Goal: Task Accomplishment & Management: Complete application form

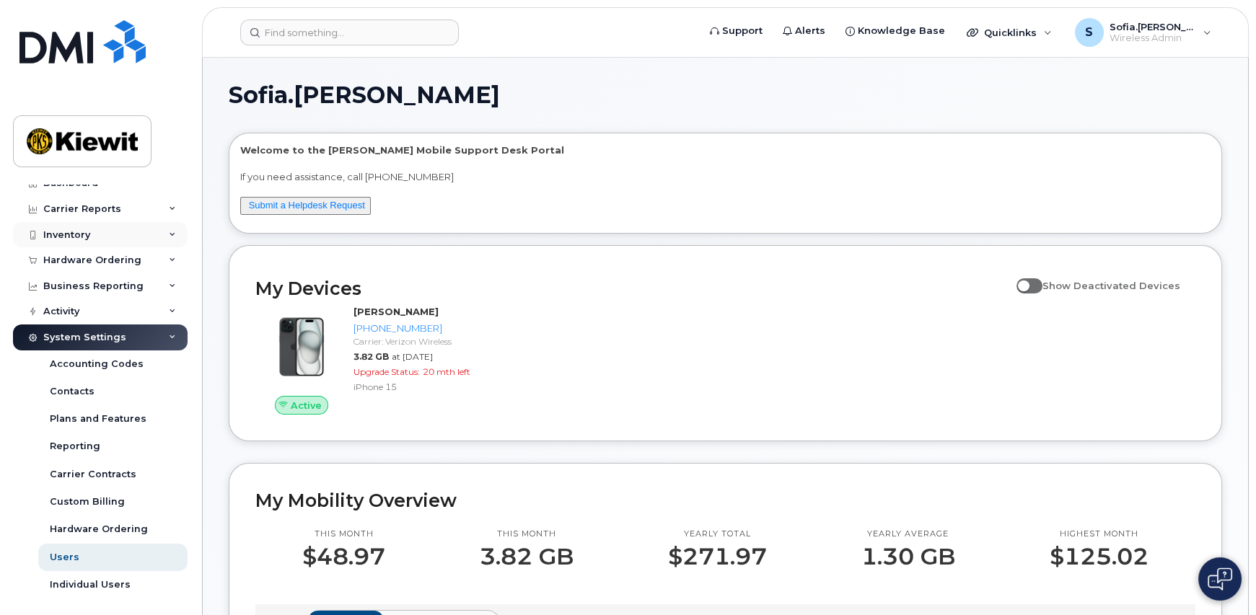
scroll to position [19, 0]
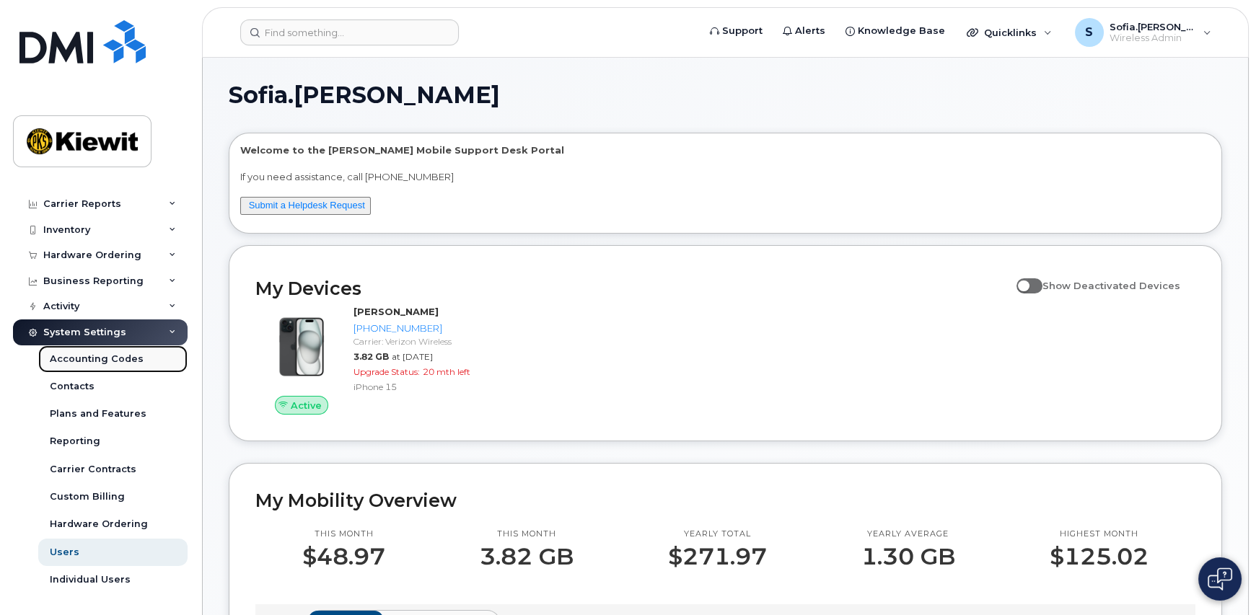
click at [139, 361] on link "Accounting Codes" at bounding box center [112, 359] width 149 height 27
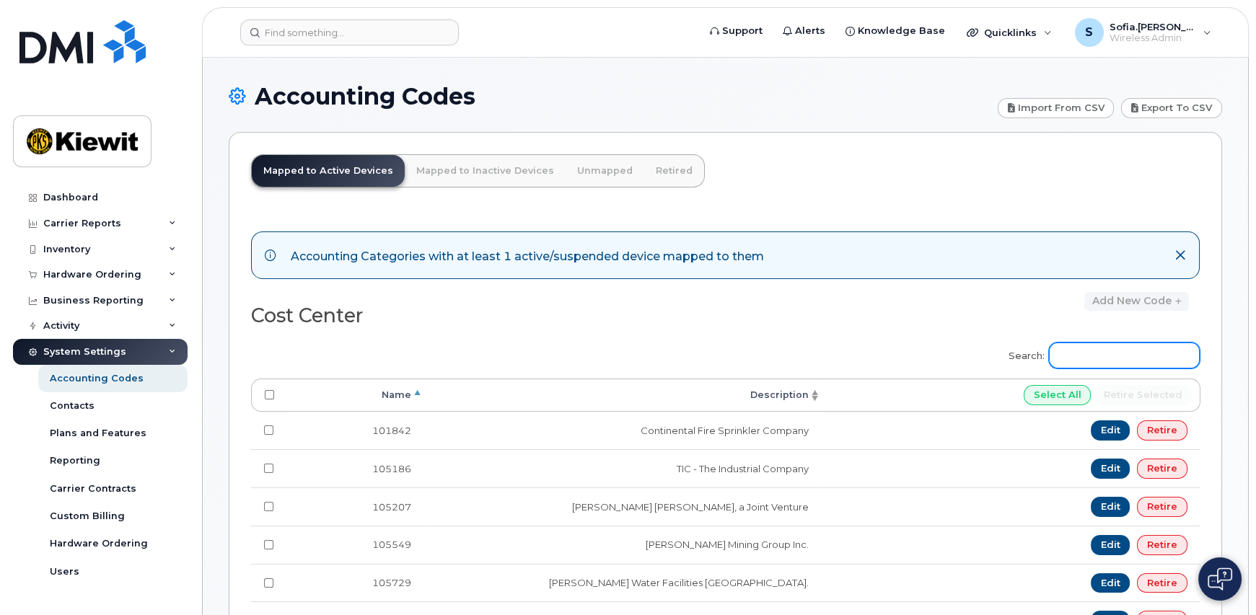
click at [1135, 355] on input "Search:" at bounding box center [1124, 356] width 151 height 26
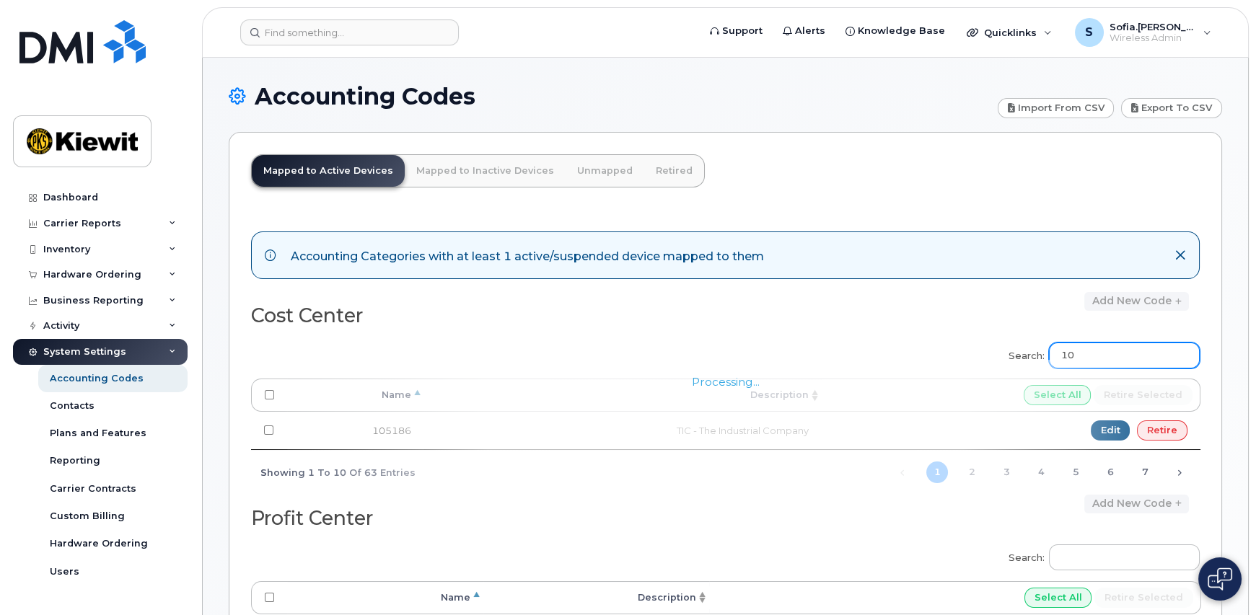
type input "1"
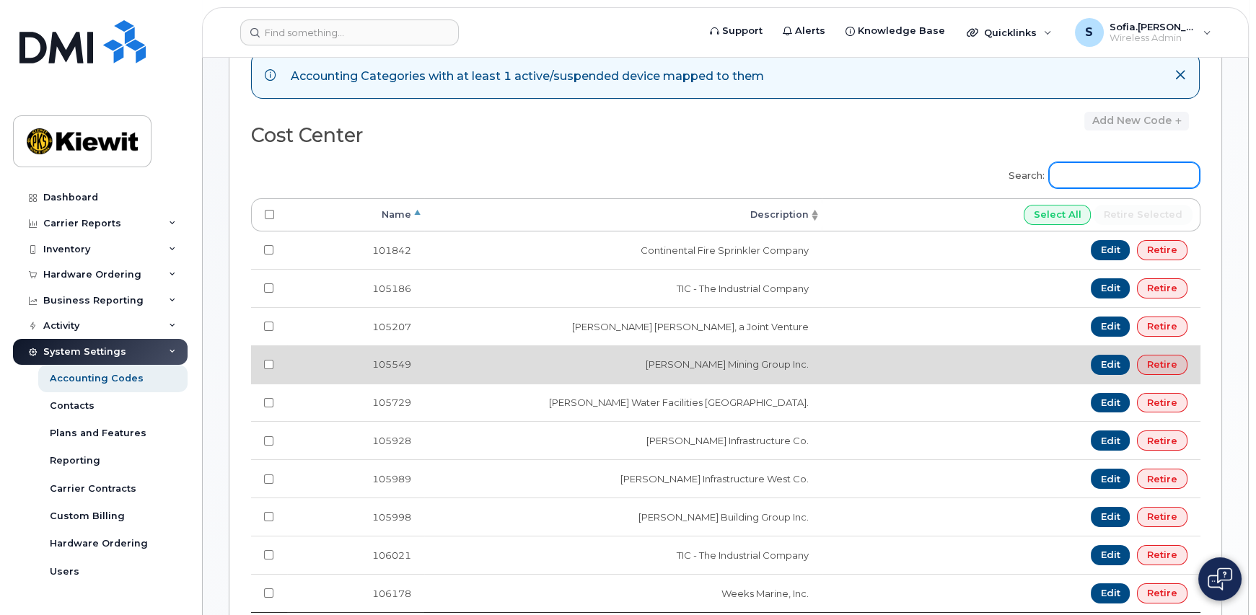
scroll to position [216, 0]
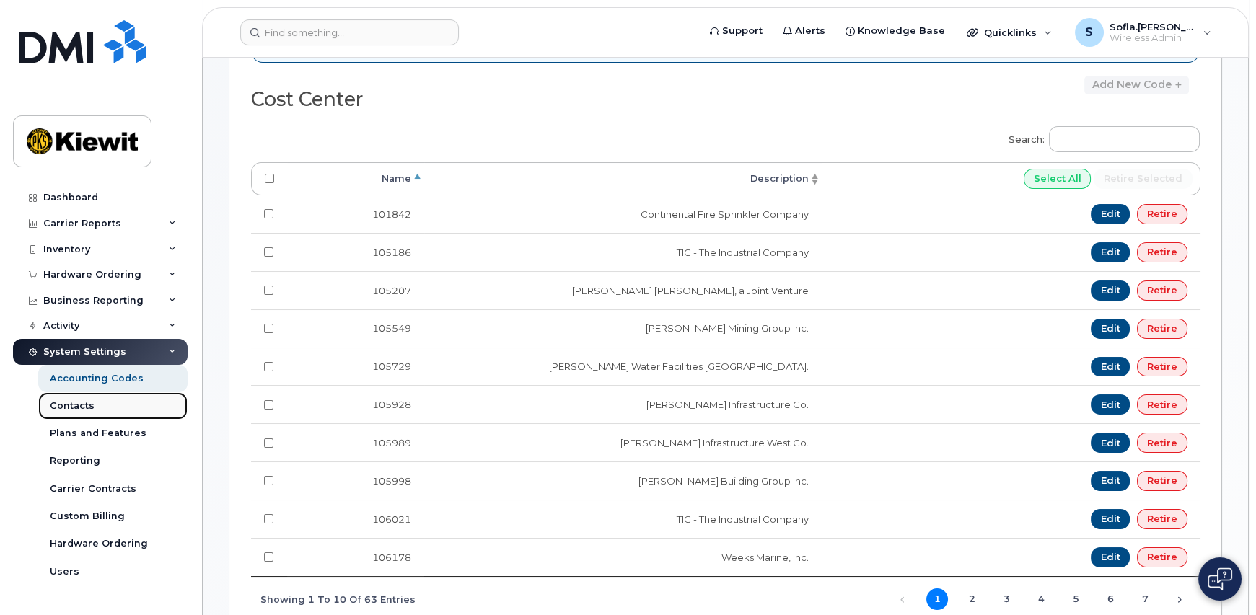
click at [133, 405] on link "Contacts" at bounding box center [112, 405] width 149 height 27
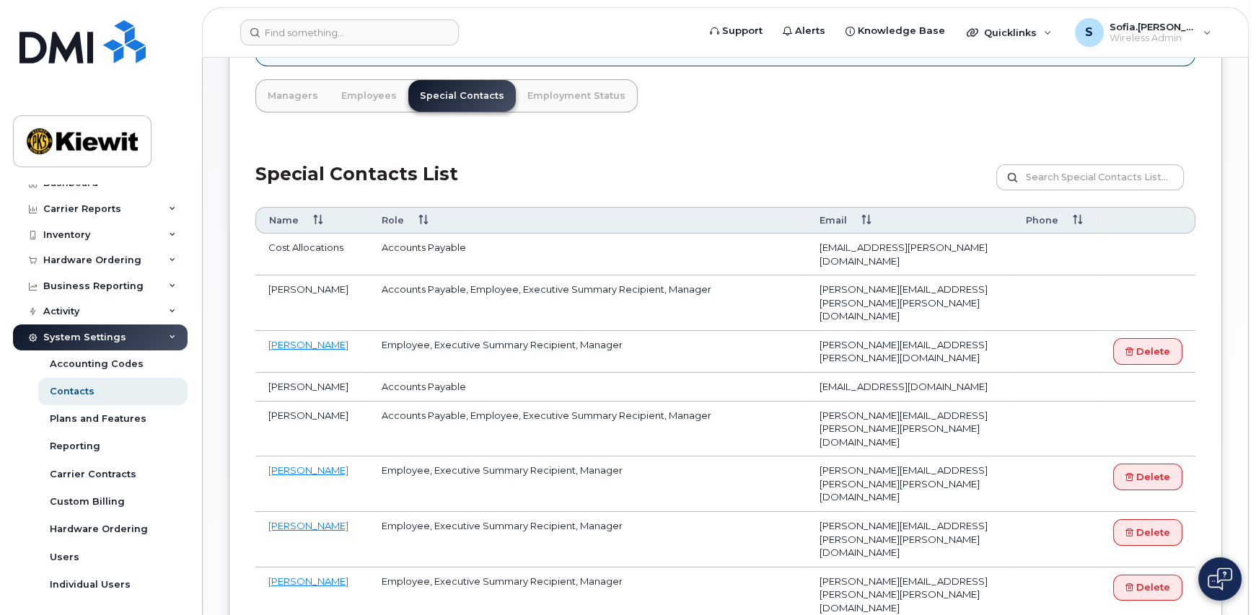
scroll to position [19, 0]
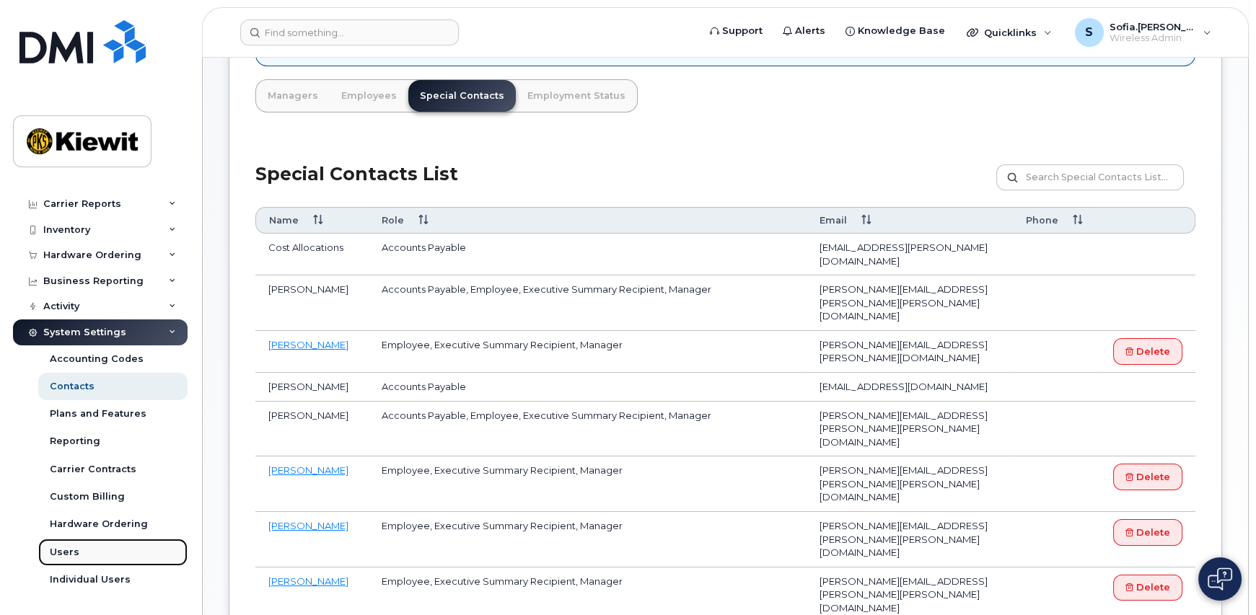
click at [126, 551] on link "Users" at bounding box center [112, 552] width 149 height 27
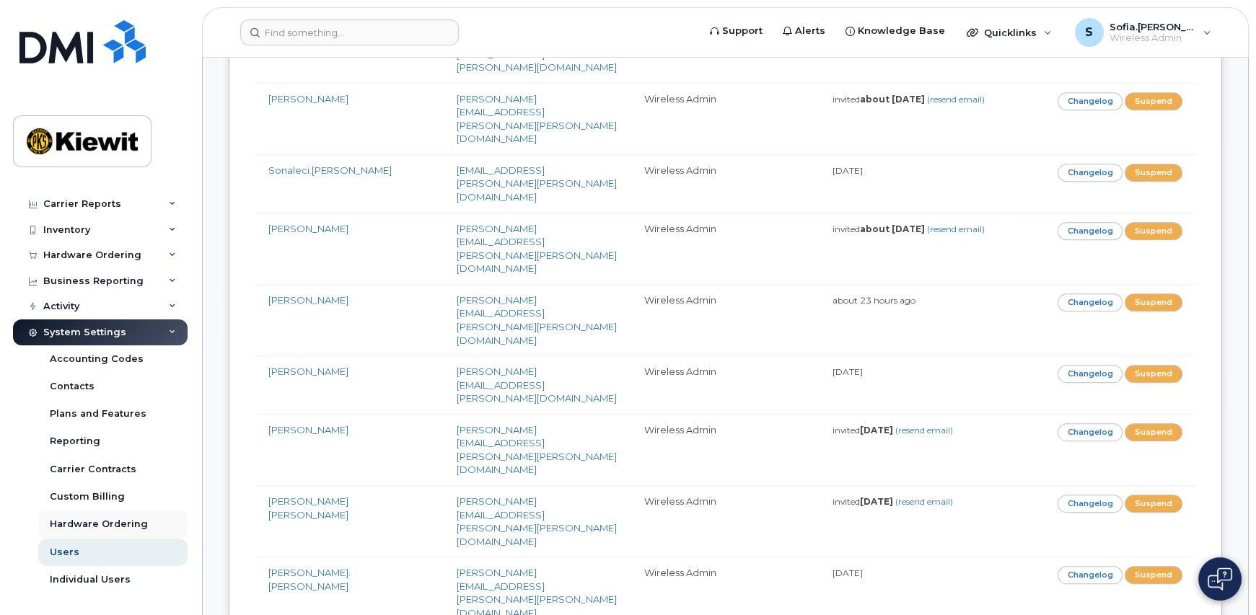
scroll to position [3102, 0]
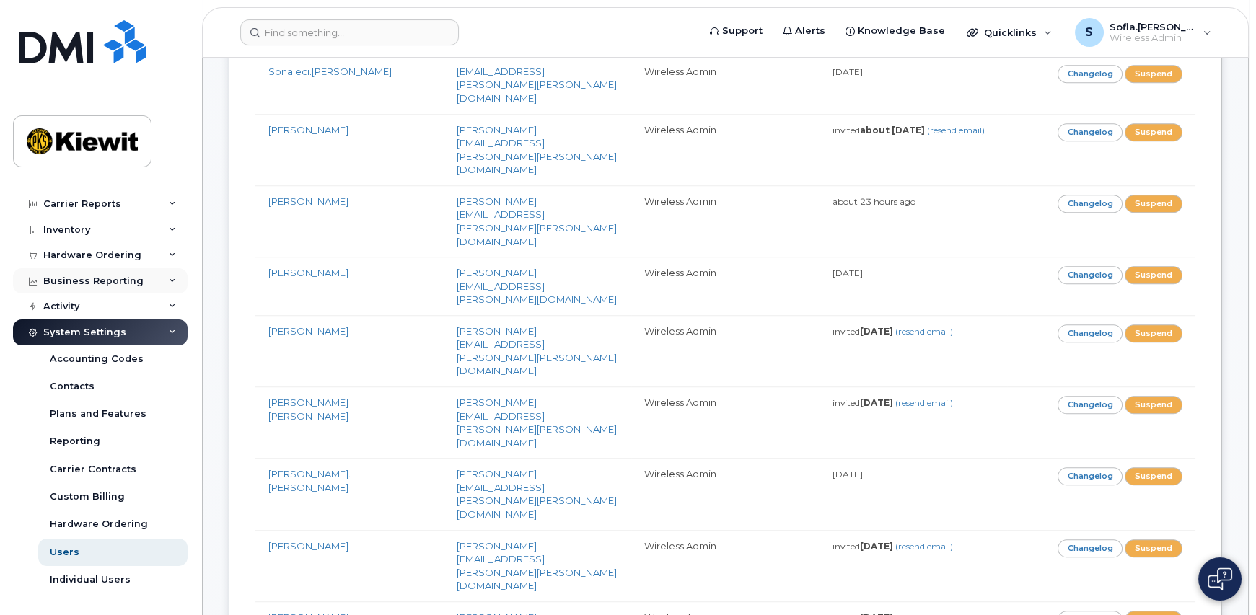
click at [91, 276] on div "Business Reporting" at bounding box center [93, 282] width 100 height 12
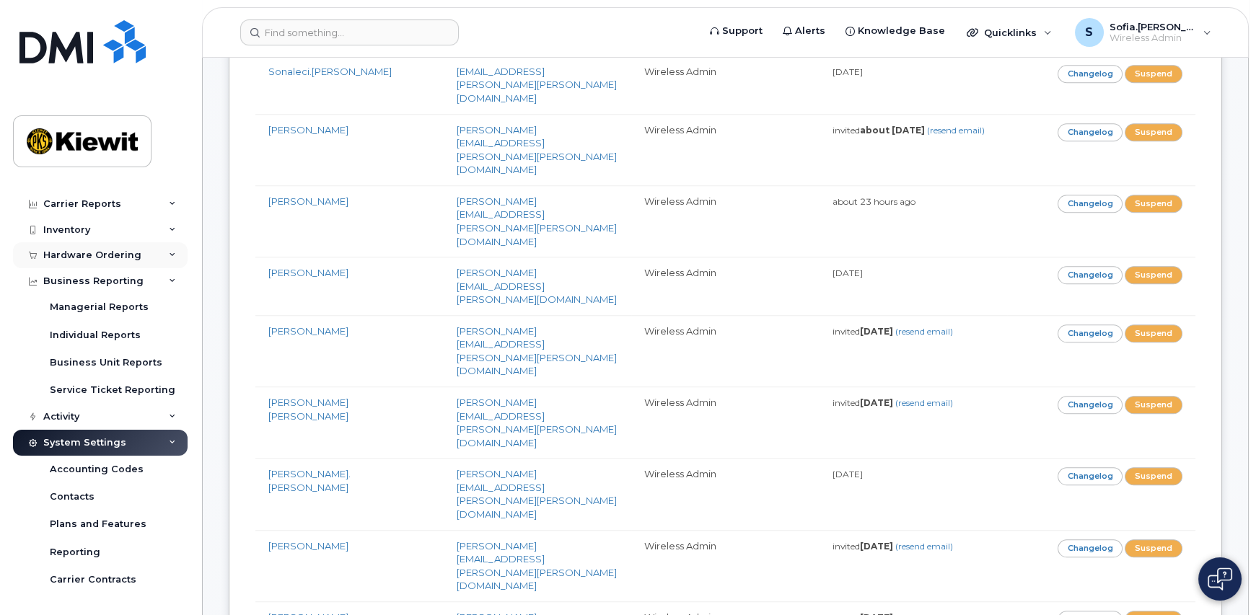
click at [97, 251] on div "Hardware Ordering" at bounding box center [92, 256] width 98 height 12
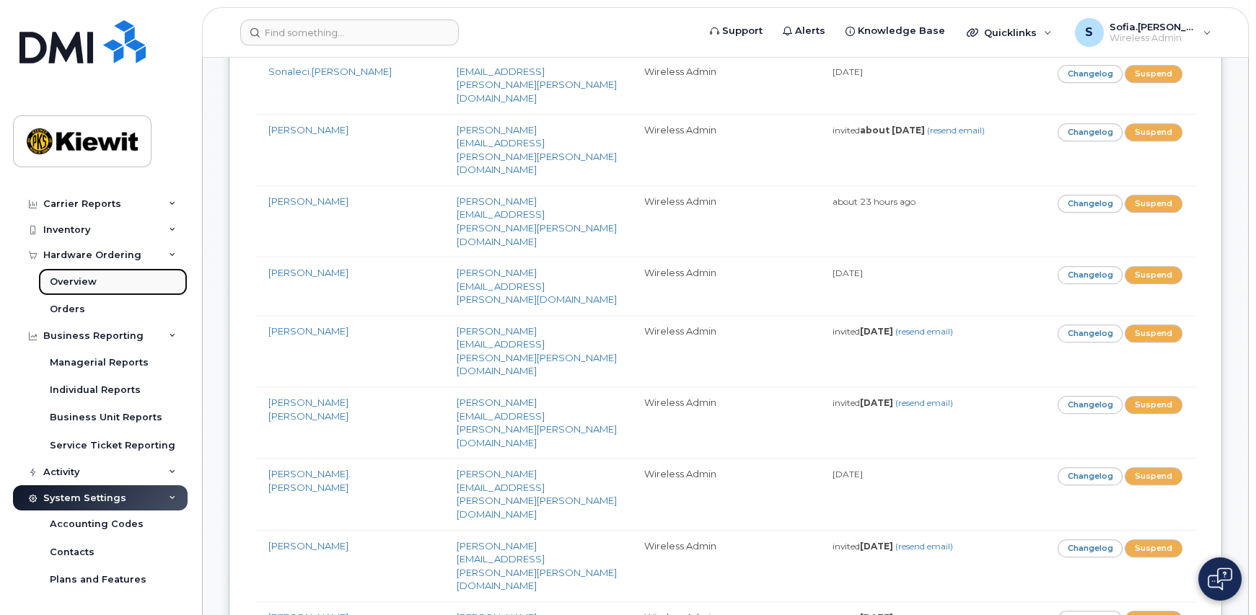
click at [97, 289] on link "Overview" at bounding box center [112, 281] width 149 height 27
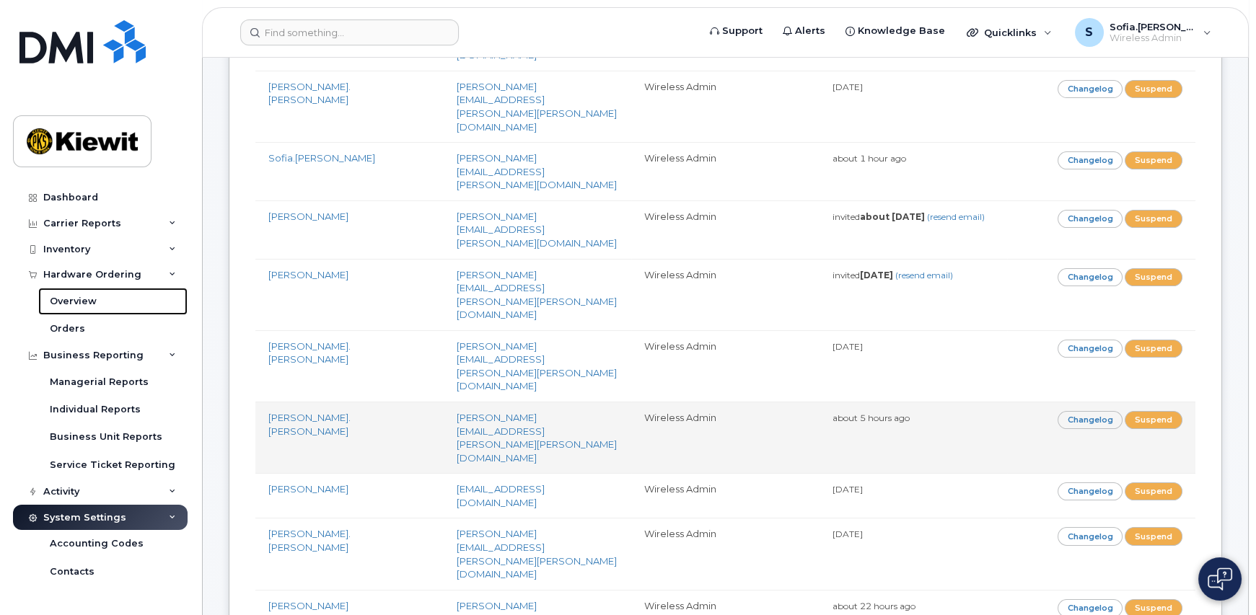
scroll to position [0, 0]
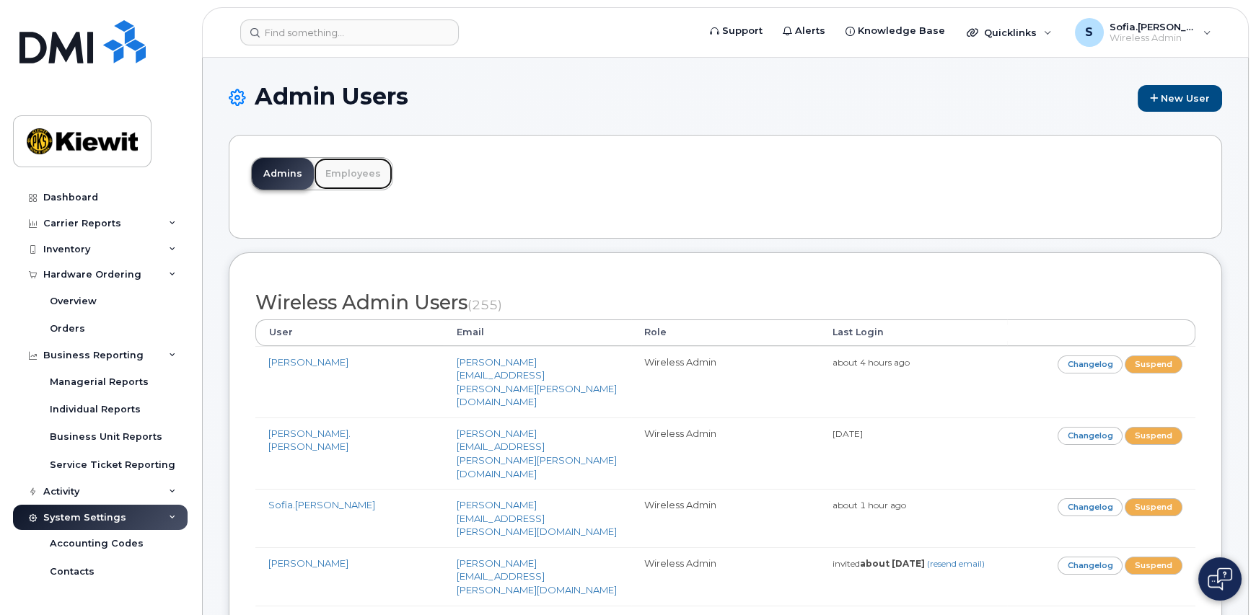
click at [358, 175] on link "Employees" at bounding box center [353, 174] width 79 height 32
click at [341, 179] on link "Employees" at bounding box center [353, 174] width 79 height 32
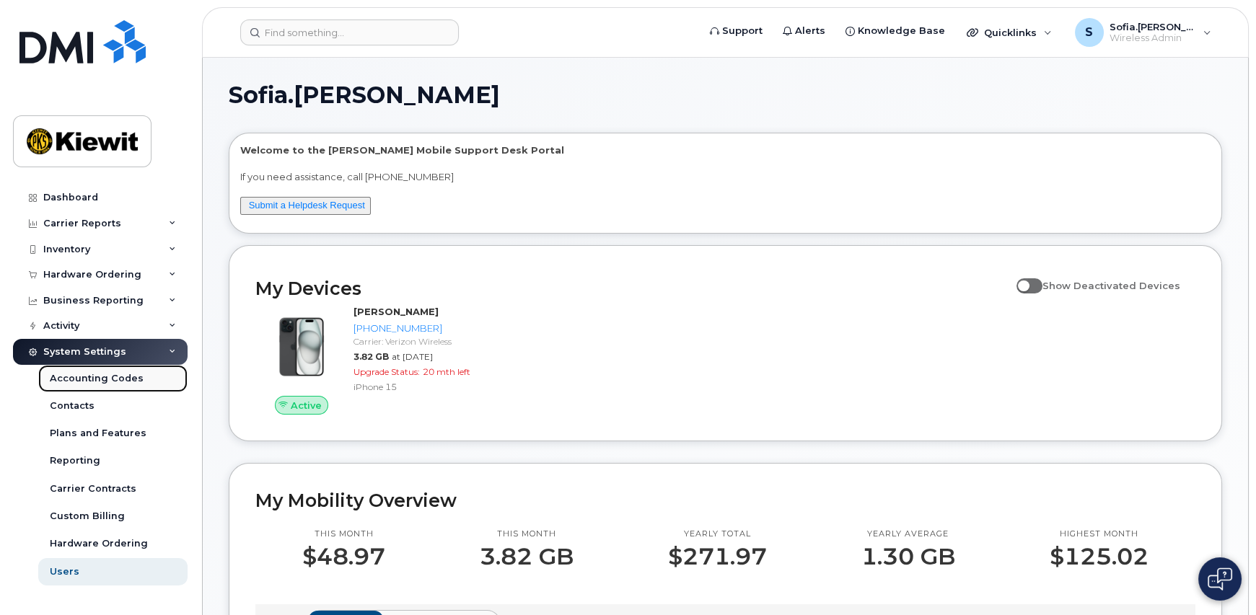
click at [131, 381] on div "Accounting Codes" at bounding box center [97, 378] width 94 height 13
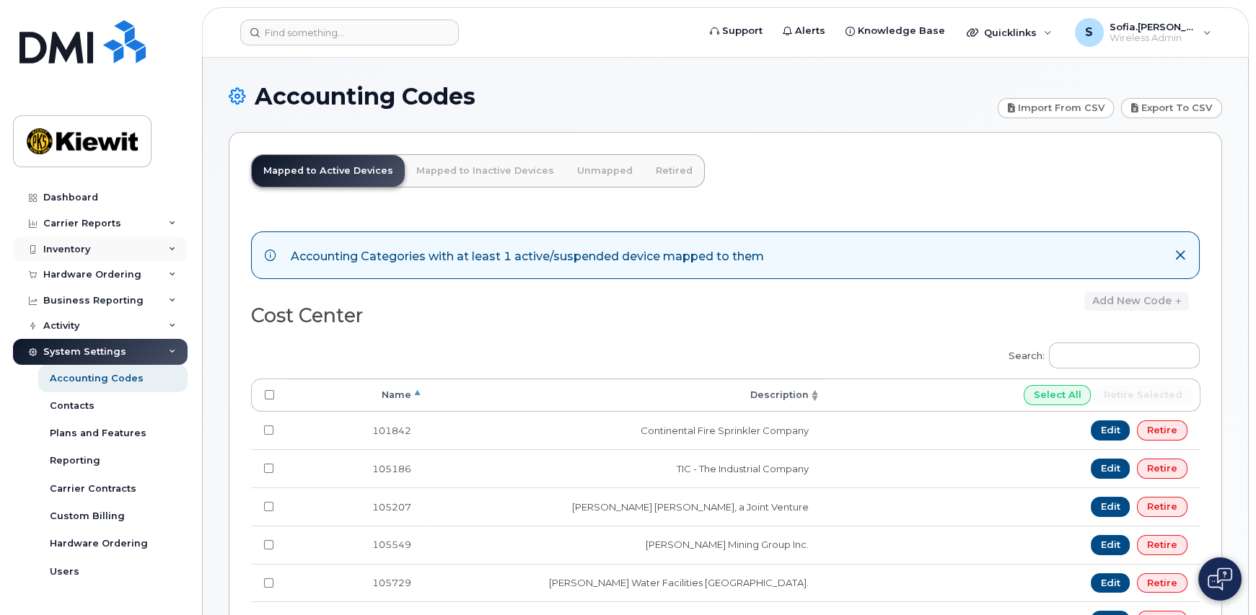
click at [139, 242] on div "Inventory" at bounding box center [100, 250] width 175 height 26
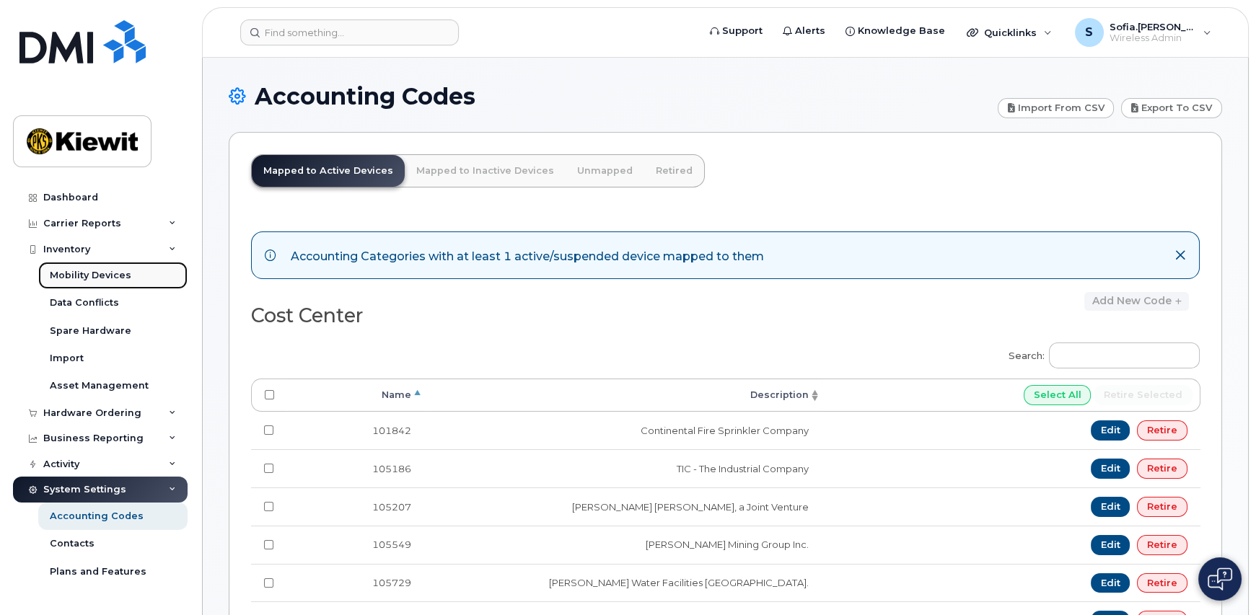
click at [124, 273] on div "Mobility Devices" at bounding box center [91, 275] width 82 height 13
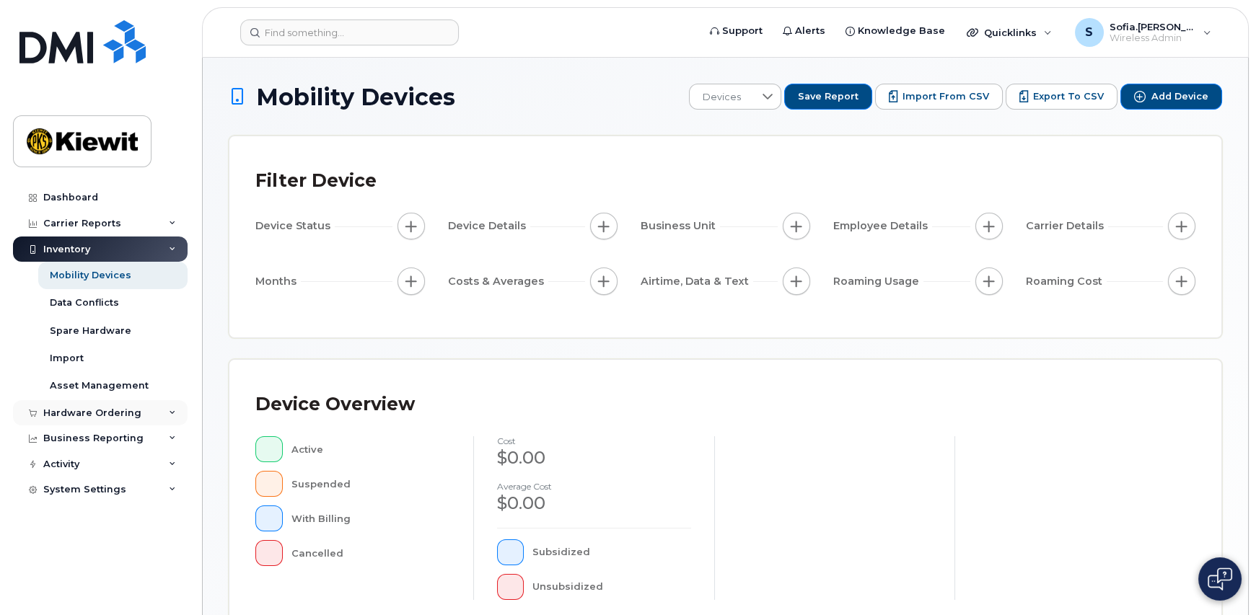
click at [165, 415] on div "Hardware Ordering" at bounding box center [100, 413] width 175 height 26
click at [115, 438] on link "Overview" at bounding box center [112, 439] width 149 height 27
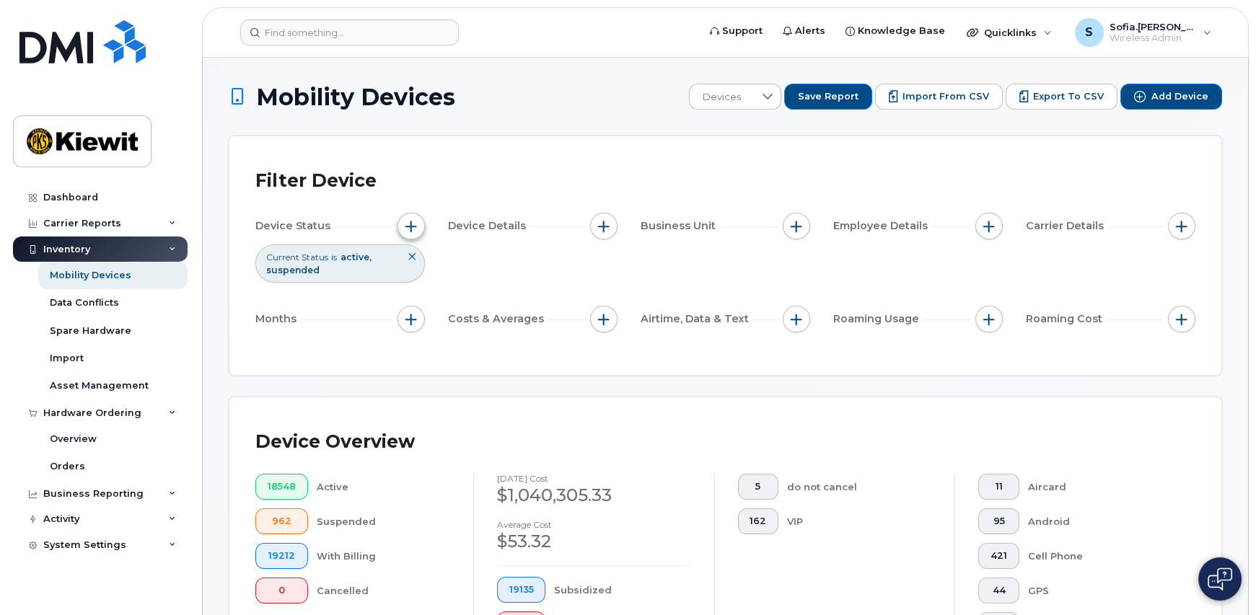
click at [414, 217] on button "button" at bounding box center [410, 226] width 27 height 27
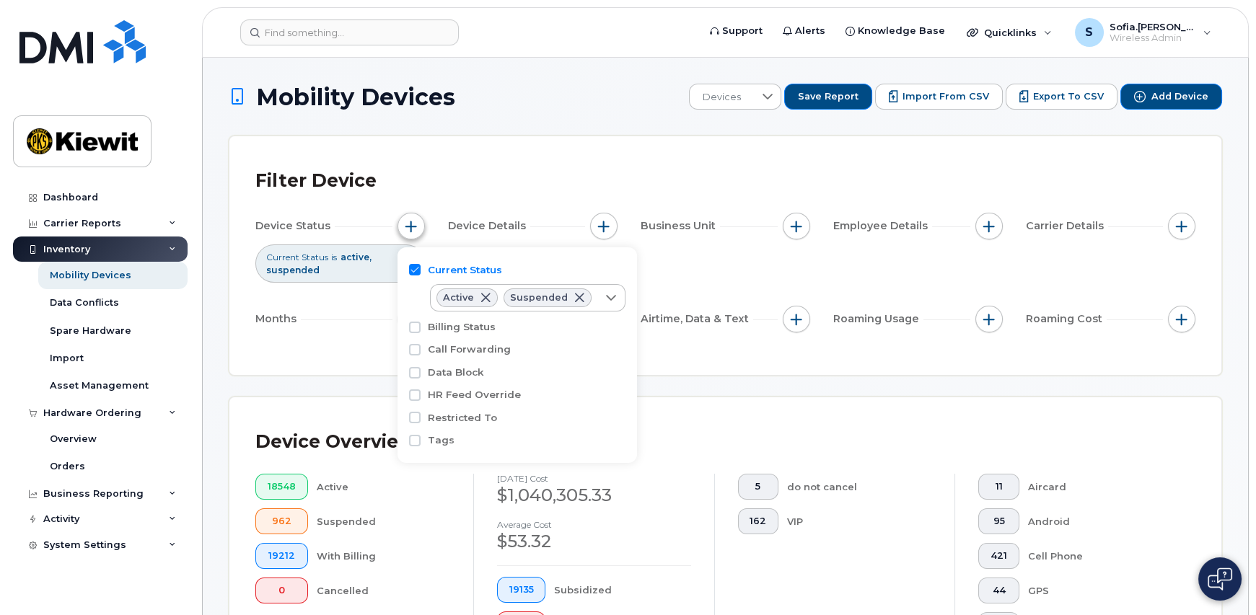
click at [414, 217] on button "button" at bounding box center [410, 226] width 27 height 27
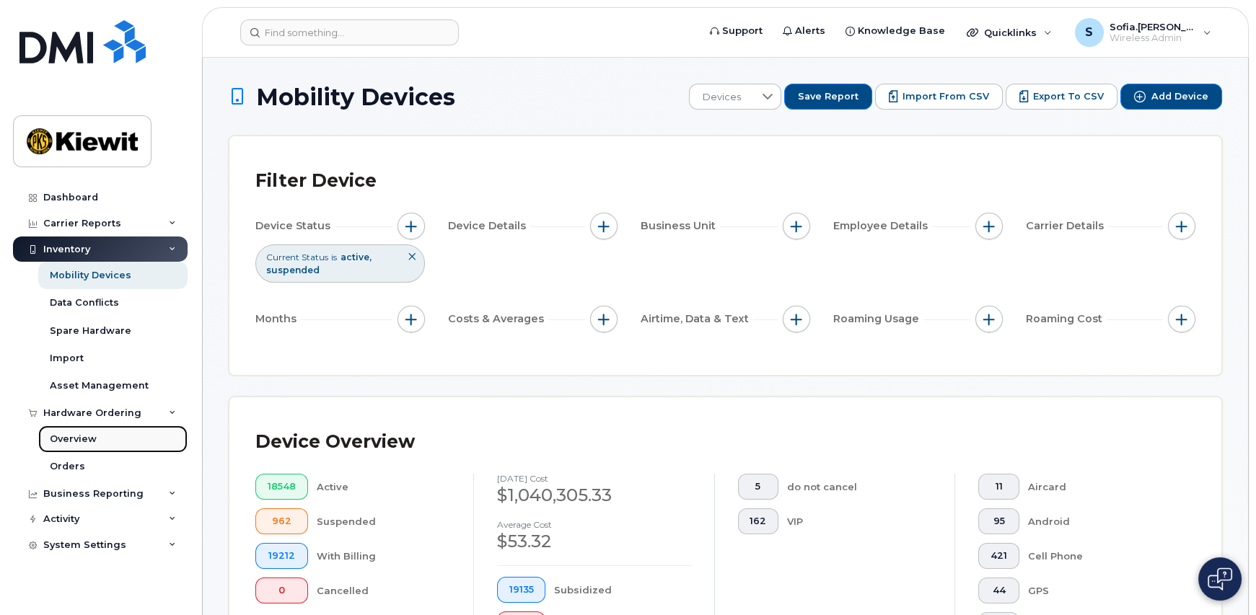
click at [95, 438] on link "Overview" at bounding box center [112, 439] width 149 height 27
click at [174, 246] on icon at bounding box center [172, 249] width 7 height 7
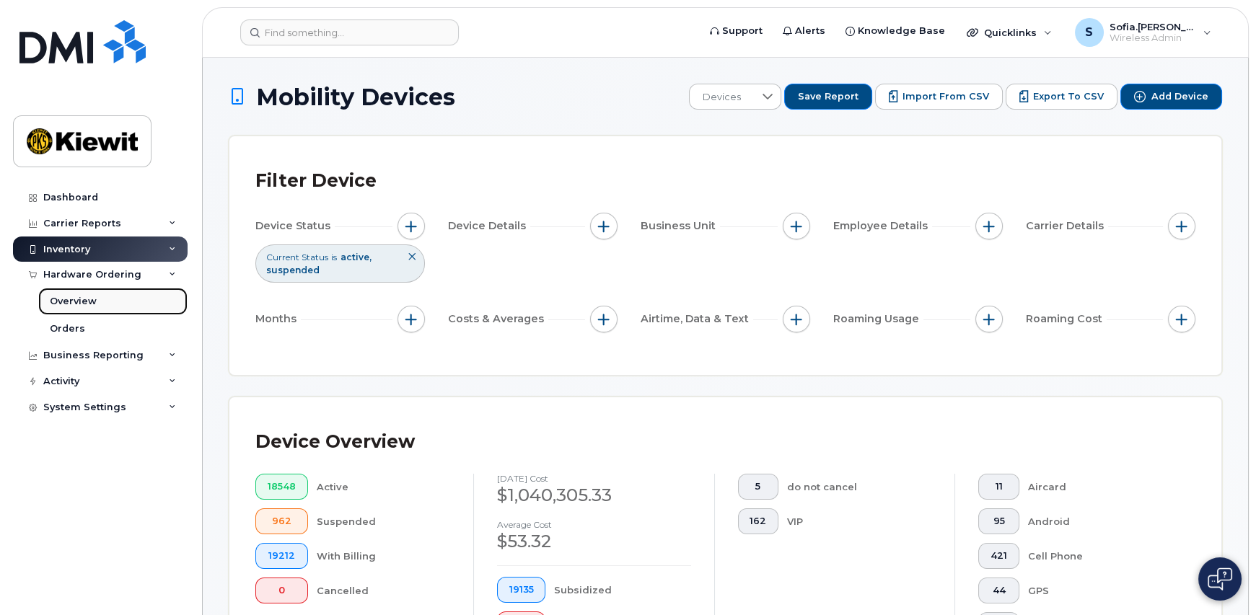
click at [125, 303] on link "Overview" at bounding box center [112, 301] width 149 height 27
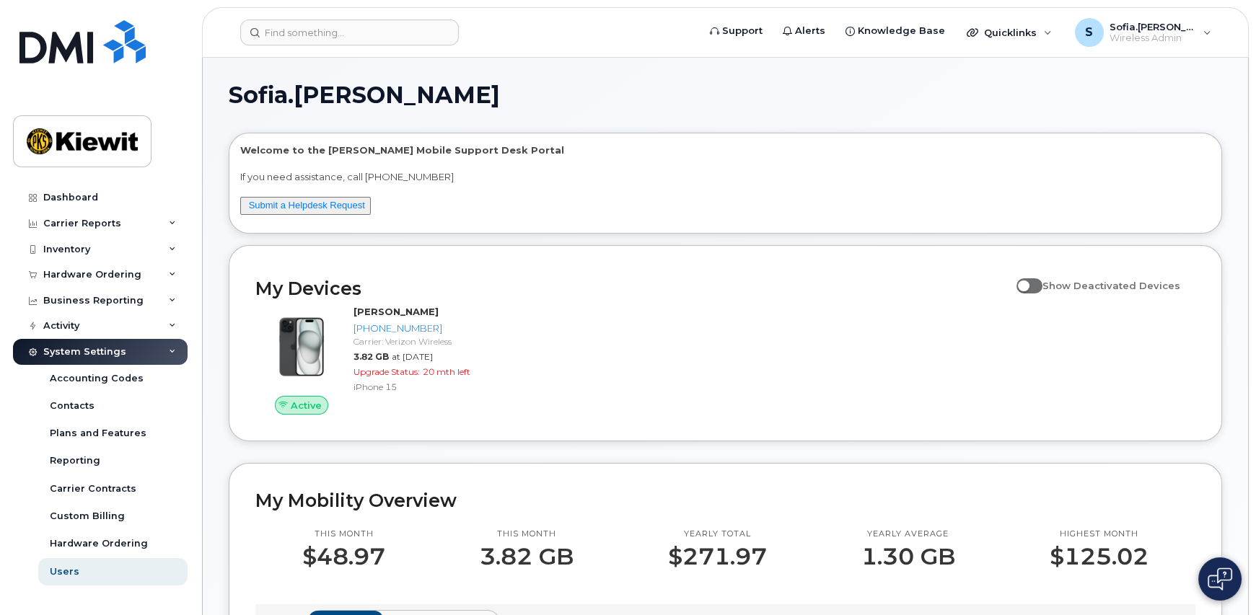
click at [168, 345] on div "System Settings" at bounding box center [100, 352] width 175 height 26
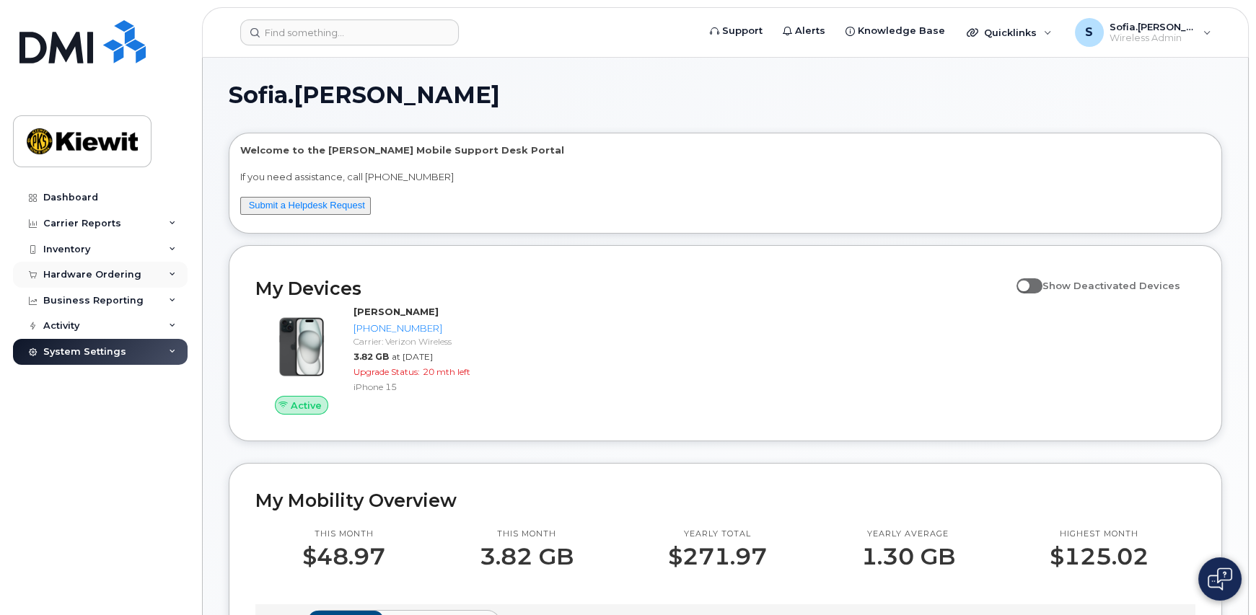
click at [174, 278] on div "Hardware Ordering" at bounding box center [100, 275] width 175 height 26
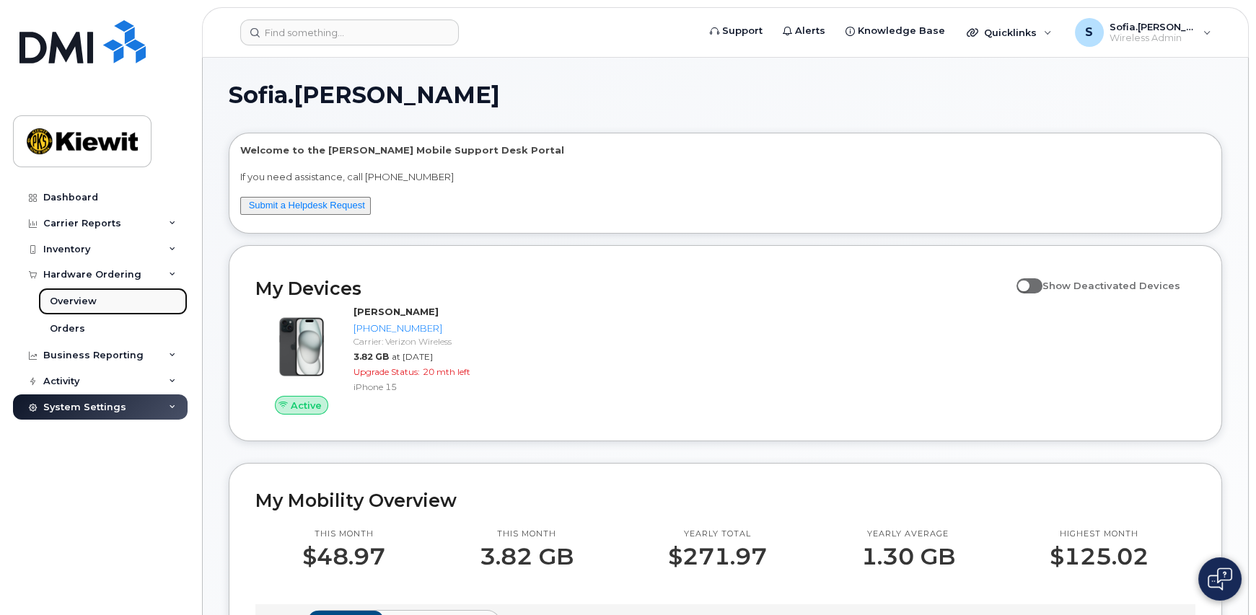
click at [140, 304] on link "Overview" at bounding box center [112, 301] width 149 height 27
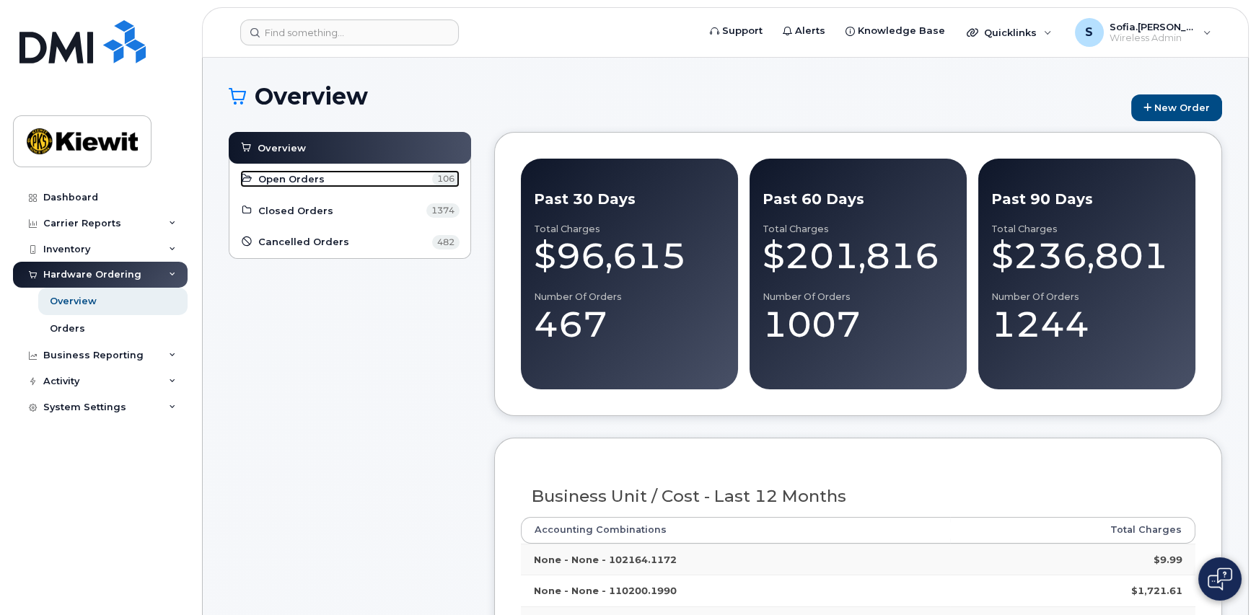
click at [341, 183] on link "Open Orders 106" at bounding box center [349, 178] width 219 height 17
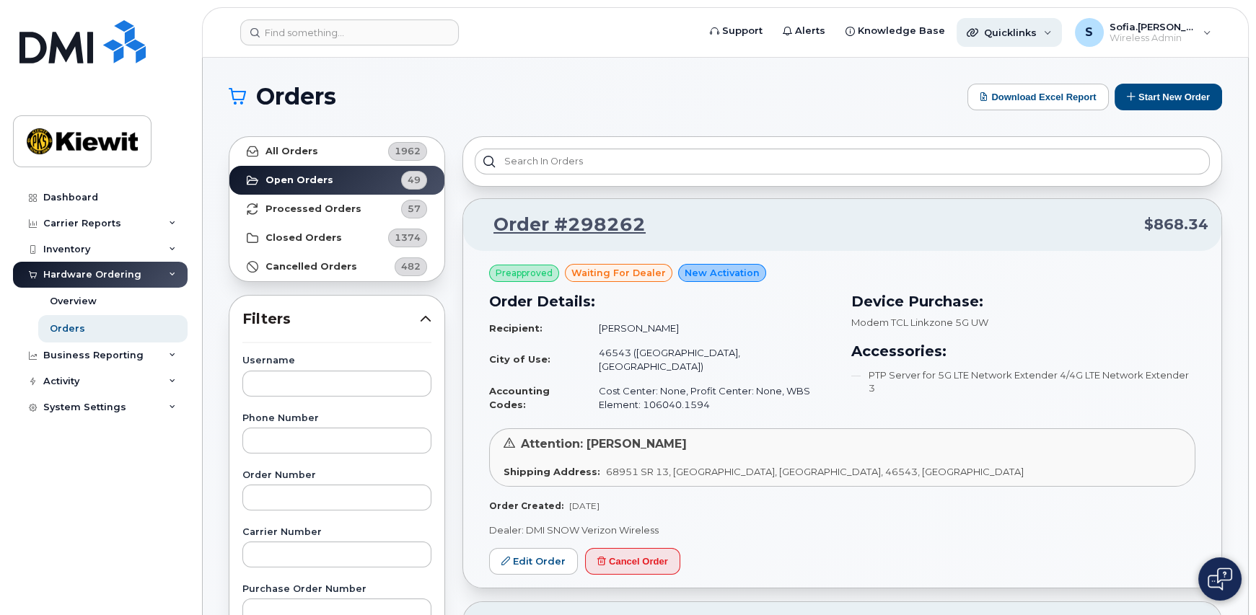
click at [1062, 30] on div "Quicklinks" at bounding box center [1009, 32] width 105 height 29
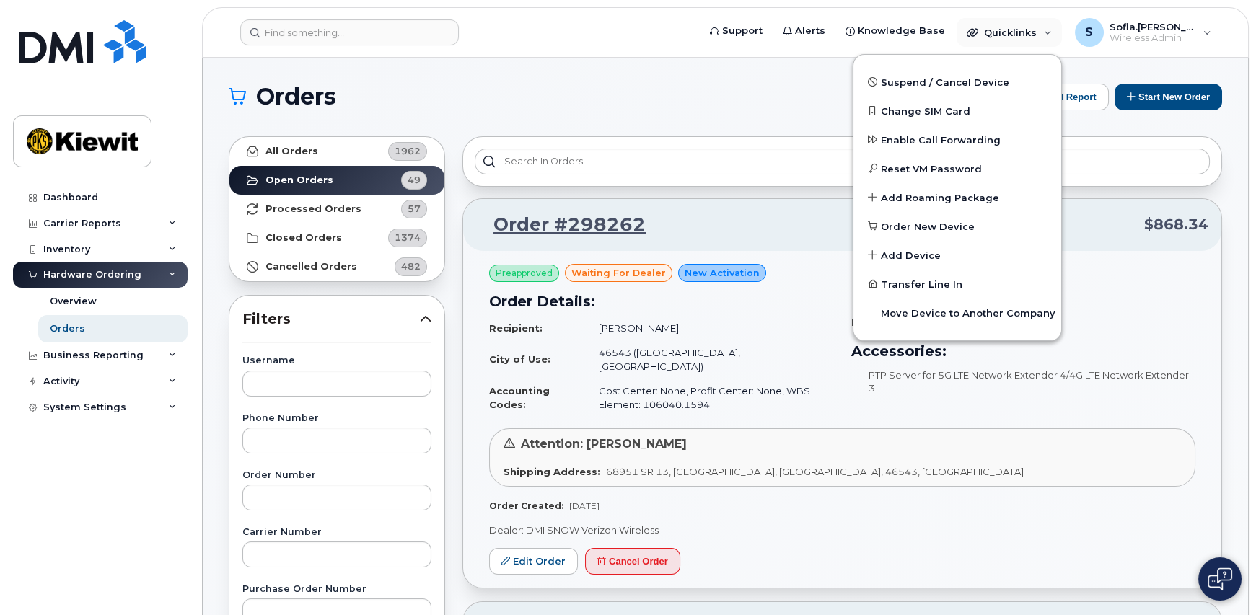
click at [741, 89] on h1 "Orders" at bounding box center [595, 96] width 732 height 23
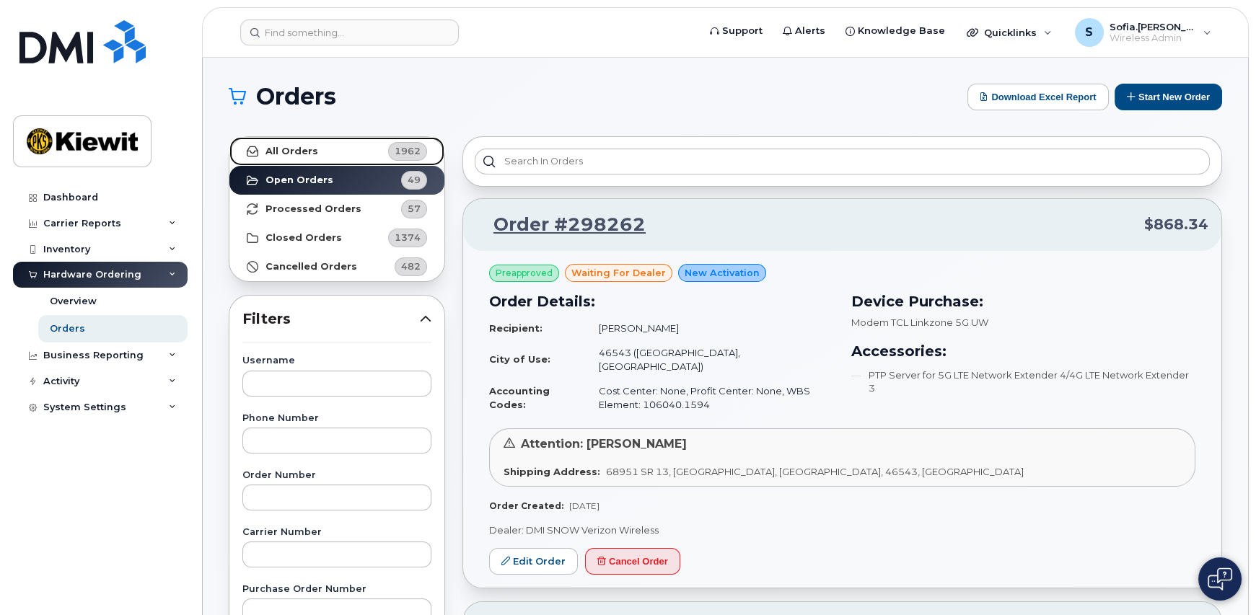
click at [305, 146] on strong "All Orders" at bounding box center [291, 152] width 53 height 12
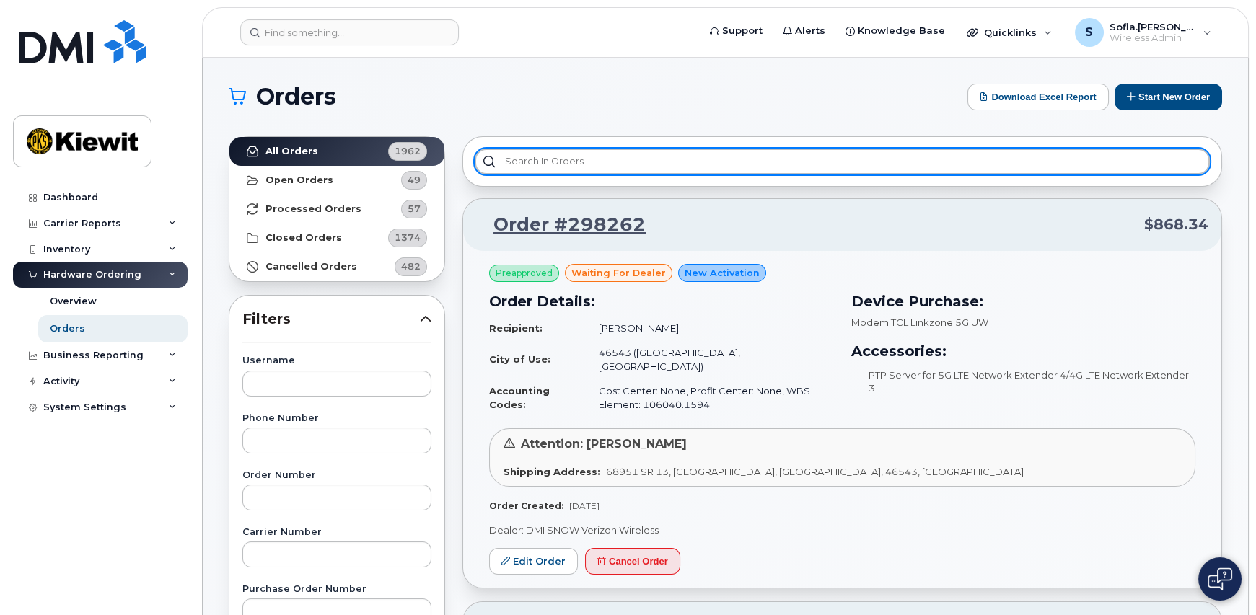
click at [685, 157] on input "text" at bounding box center [842, 162] width 735 height 26
type input "s"
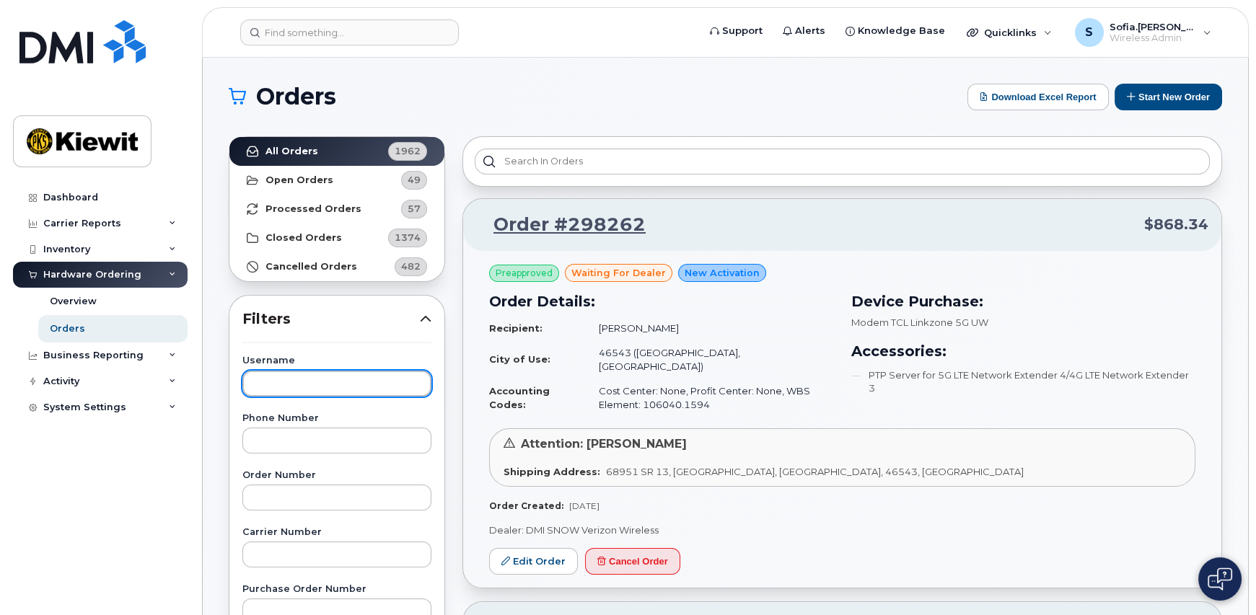
click at [348, 390] on input "text" at bounding box center [336, 384] width 189 height 26
type input "sofia"
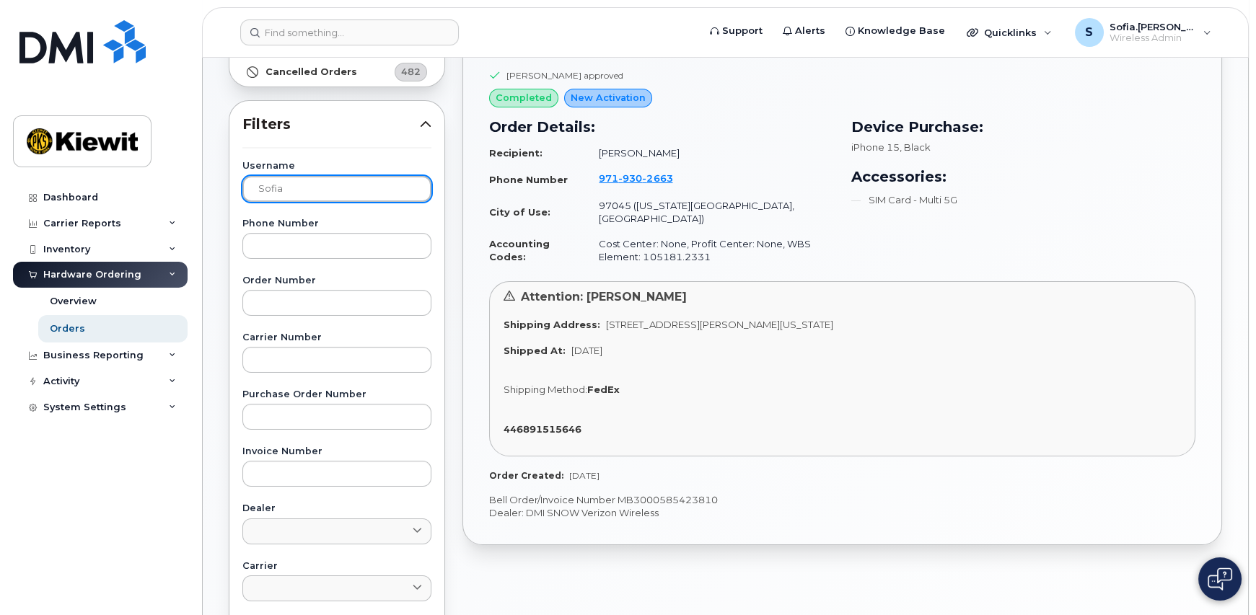
scroll to position [156, 0]
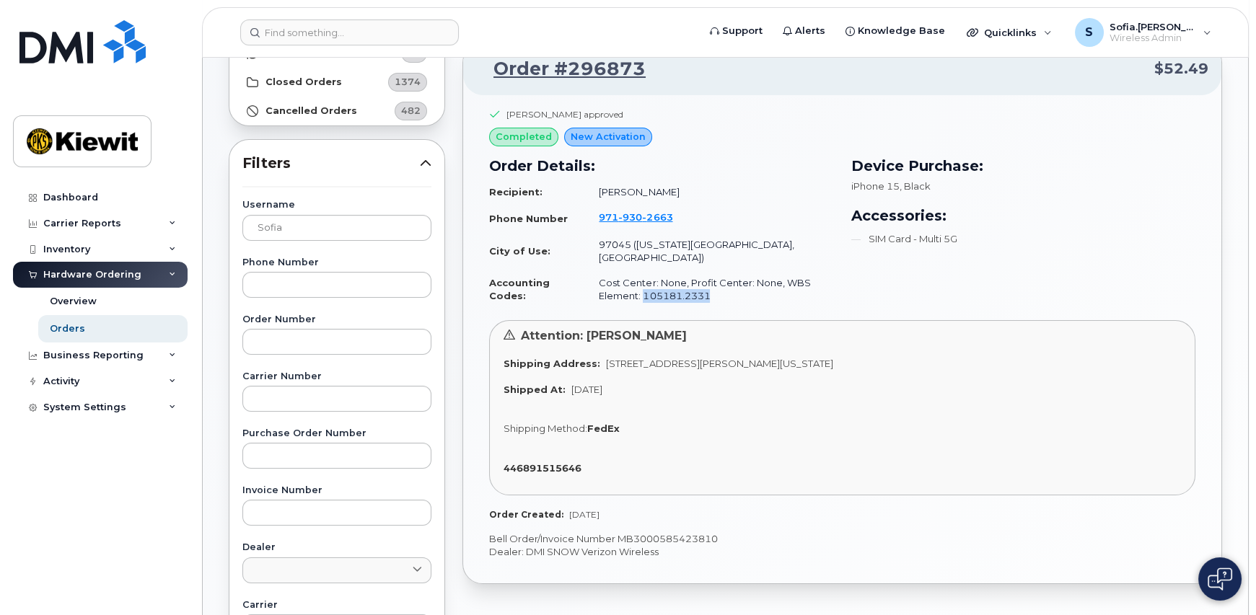
drag, startPoint x: 714, startPoint y: 279, endPoint x: 640, endPoint y: 276, distance: 74.4
click at [640, 276] on td "Cost Center: None, Profit Center: None, WBS Element: 105181.2331" at bounding box center [709, 290] width 247 height 38
click at [747, 290] on td "Cost Center: None, Profit Center: None, WBS Element: 105181.2331" at bounding box center [709, 290] width 247 height 38
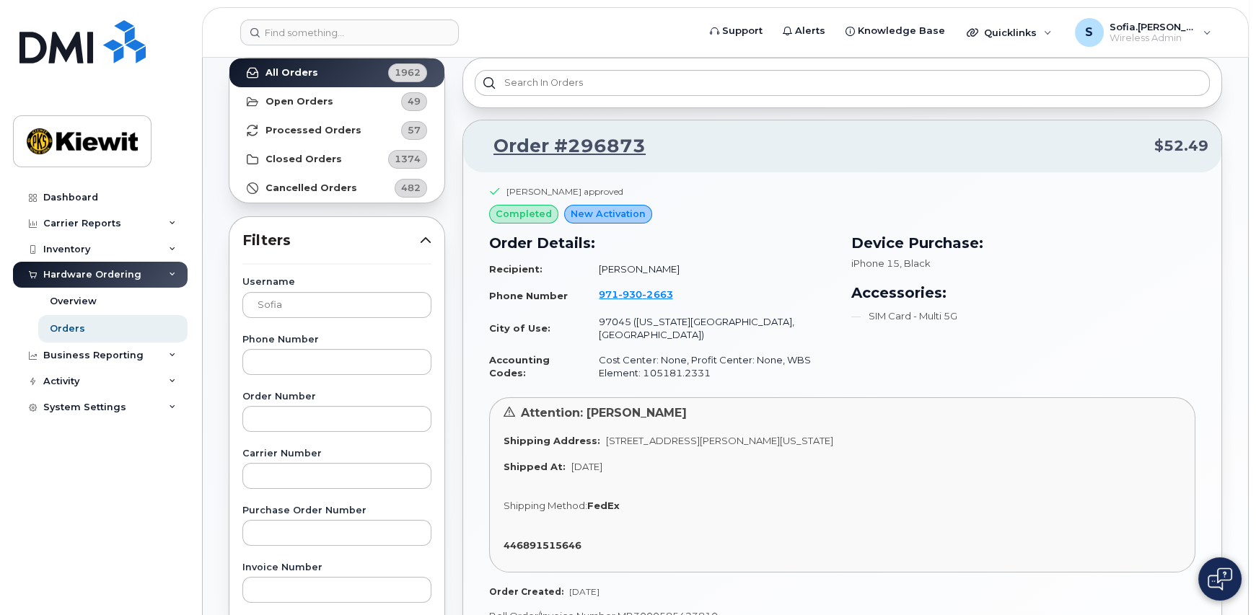
scroll to position [0, 0]
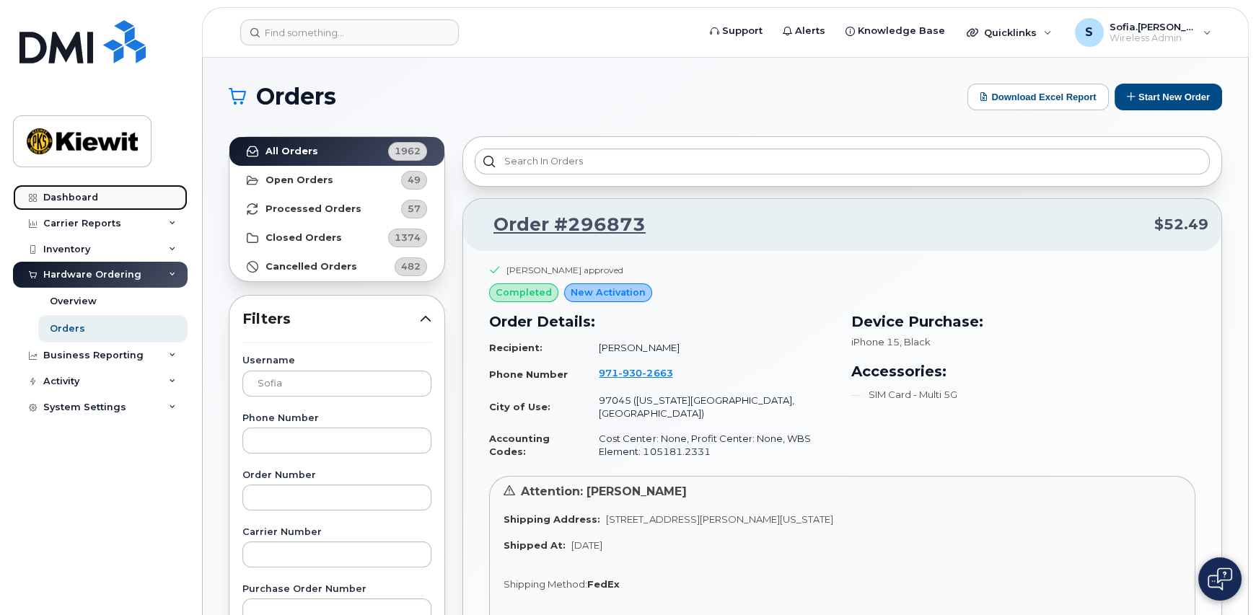
click at [92, 190] on link "Dashboard" at bounding box center [100, 198] width 175 height 26
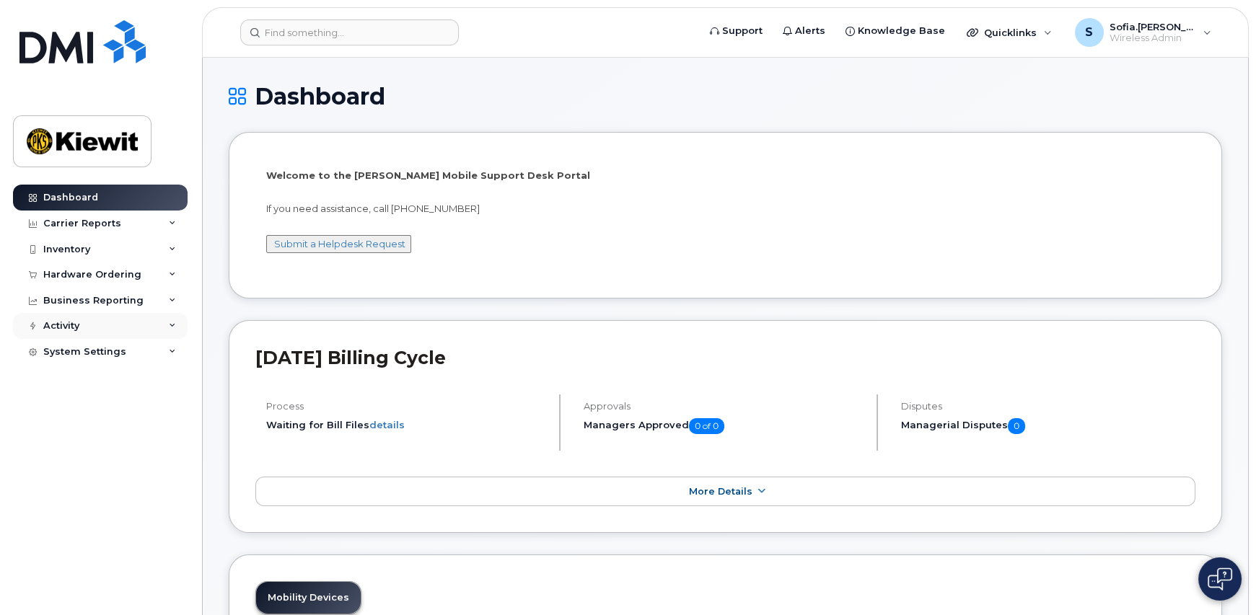
click at [151, 322] on div "Activity" at bounding box center [100, 326] width 175 height 26
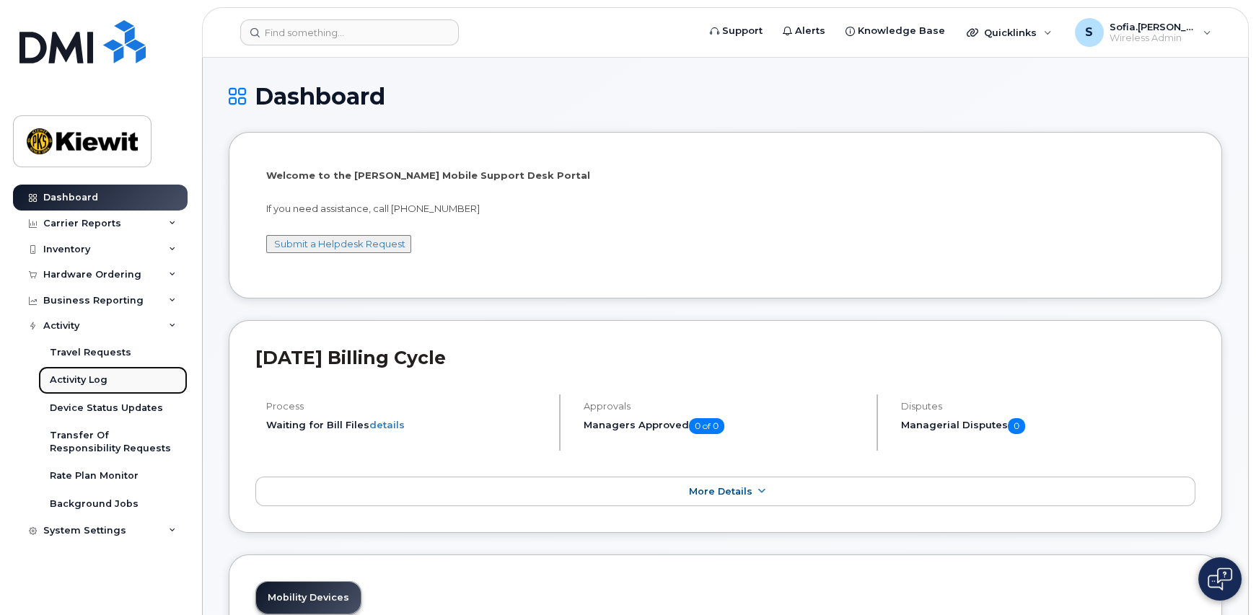
click at [123, 385] on link "Activity Log" at bounding box center [112, 379] width 149 height 27
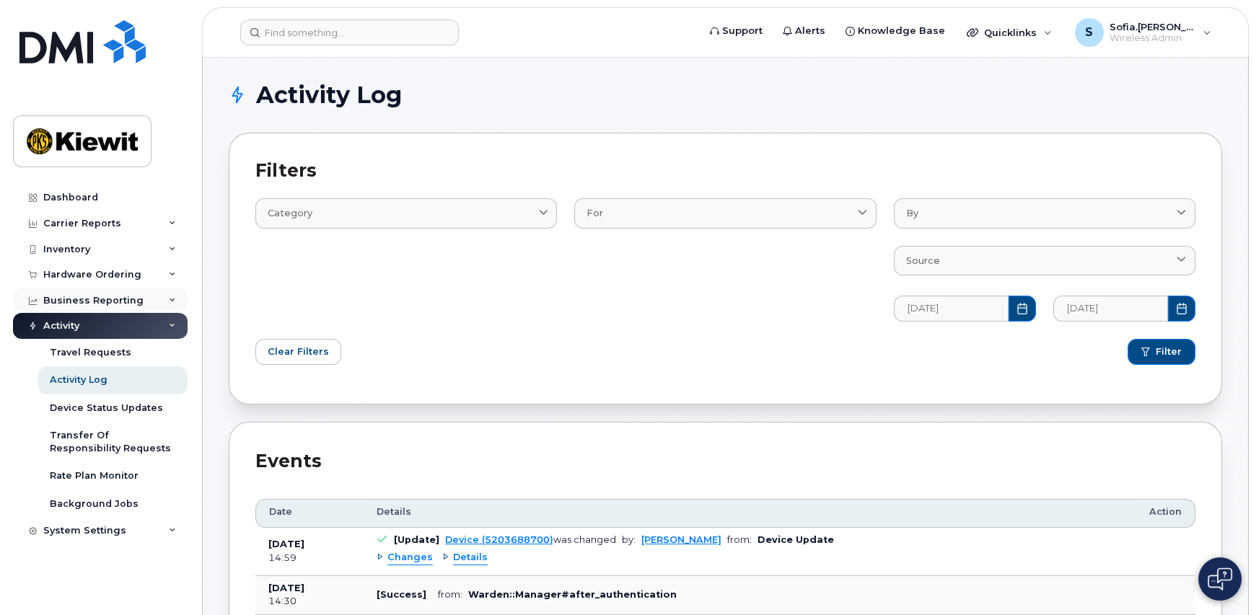
click at [125, 301] on div "Business Reporting" at bounding box center [93, 301] width 100 height 12
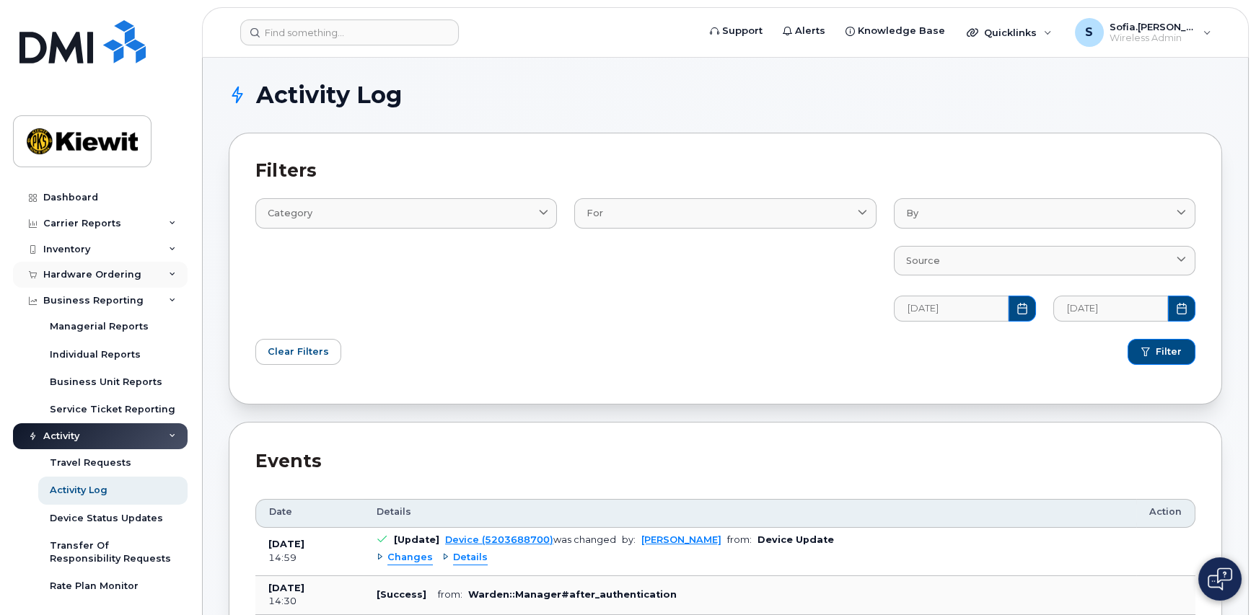
click at [148, 282] on div "Hardware Ordering" at bounding box center [100, 275] width 175 height 26
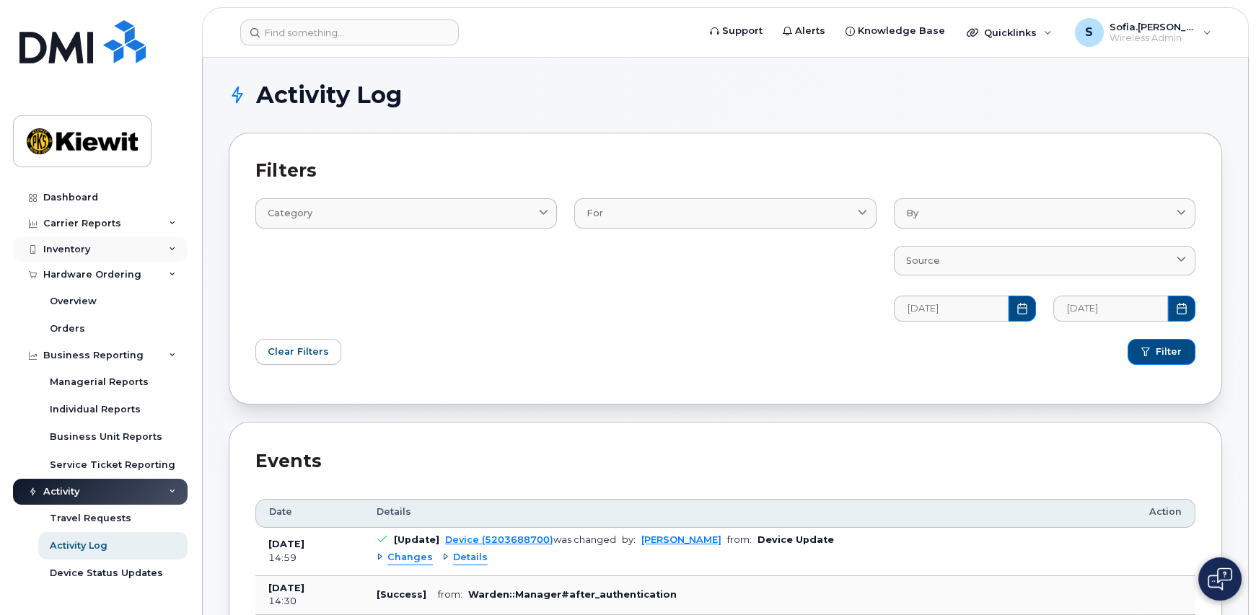
click at [145, 248] on div "Inventory" at bounding box center [100, 250] width 175 height 26
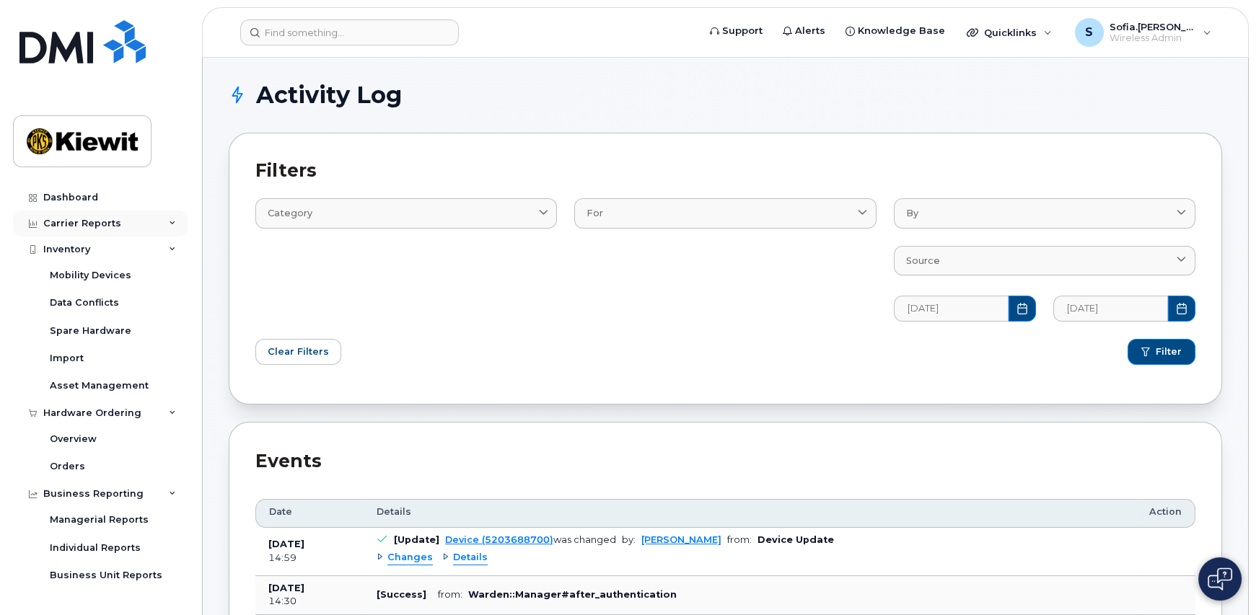
click at [131, 231] on div "Carrier Reports" at bounding box center [100, 224] width 175 height 26
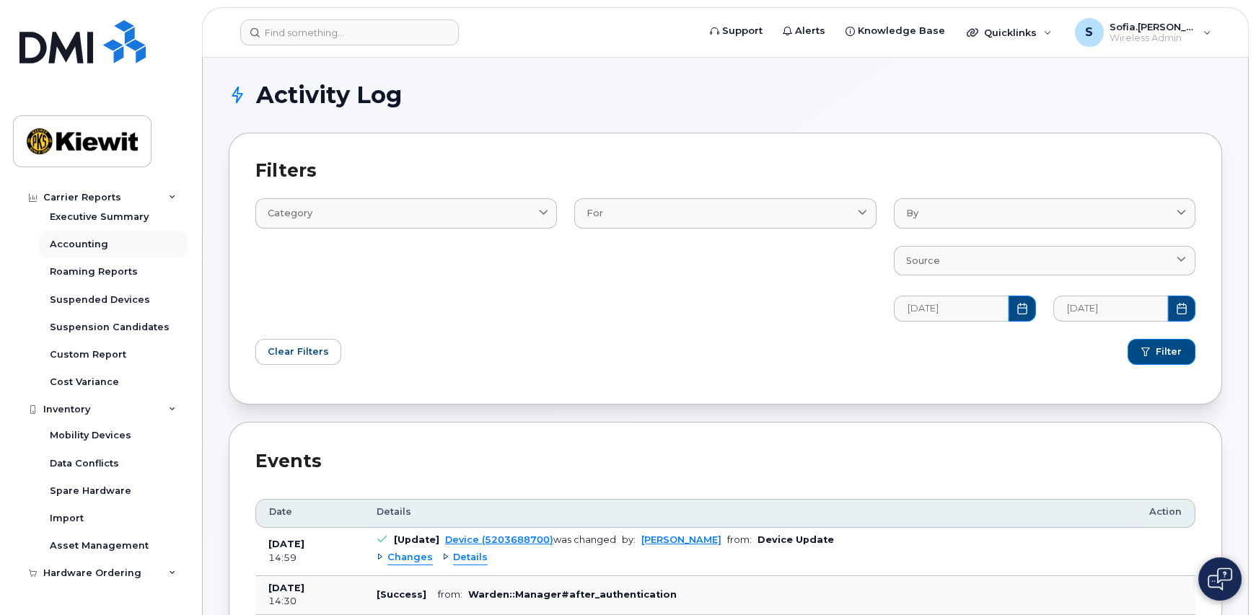
scroll to position [144, 0]
click at [132, 434] on link "Mobility Devices" at bounding box center [112, 434] width 149 height 27
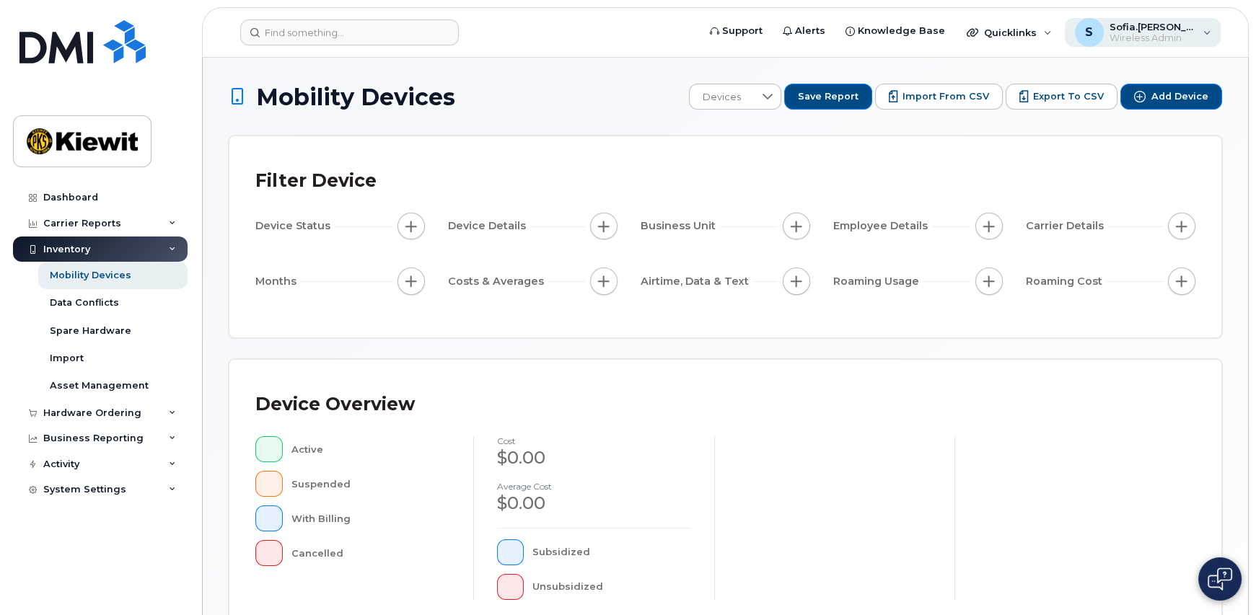
click at [1198, 26] on div "S Sofia.Foglio Wireless Admin" at bounding box center [1143, 32] width 157 height 29
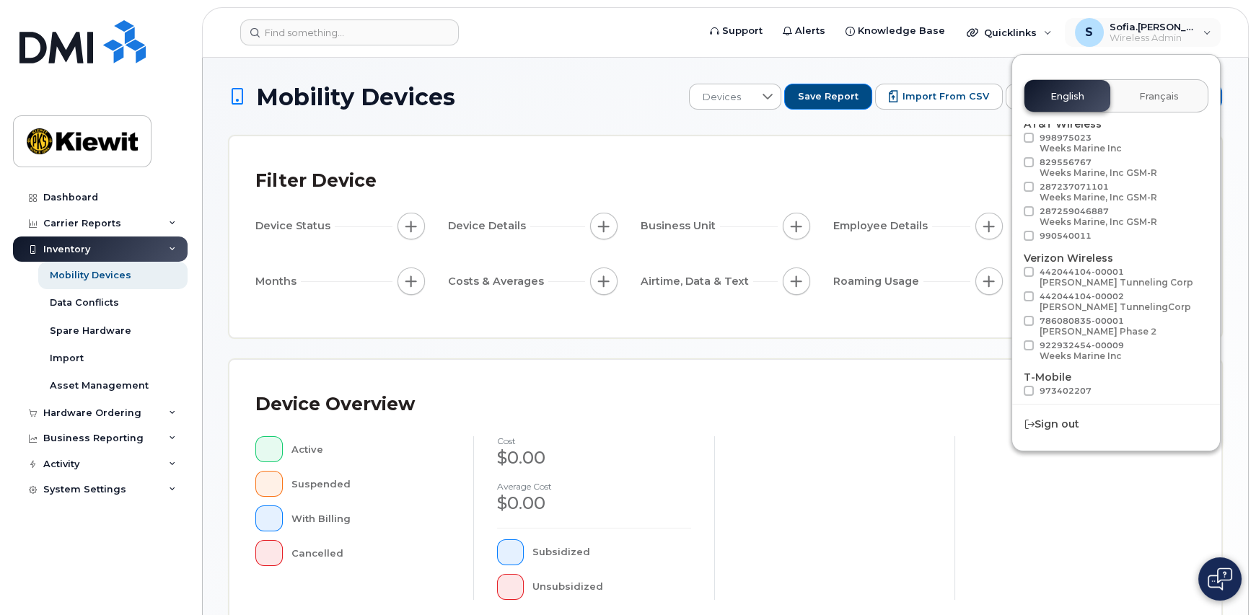
scroll to position [83, 0]
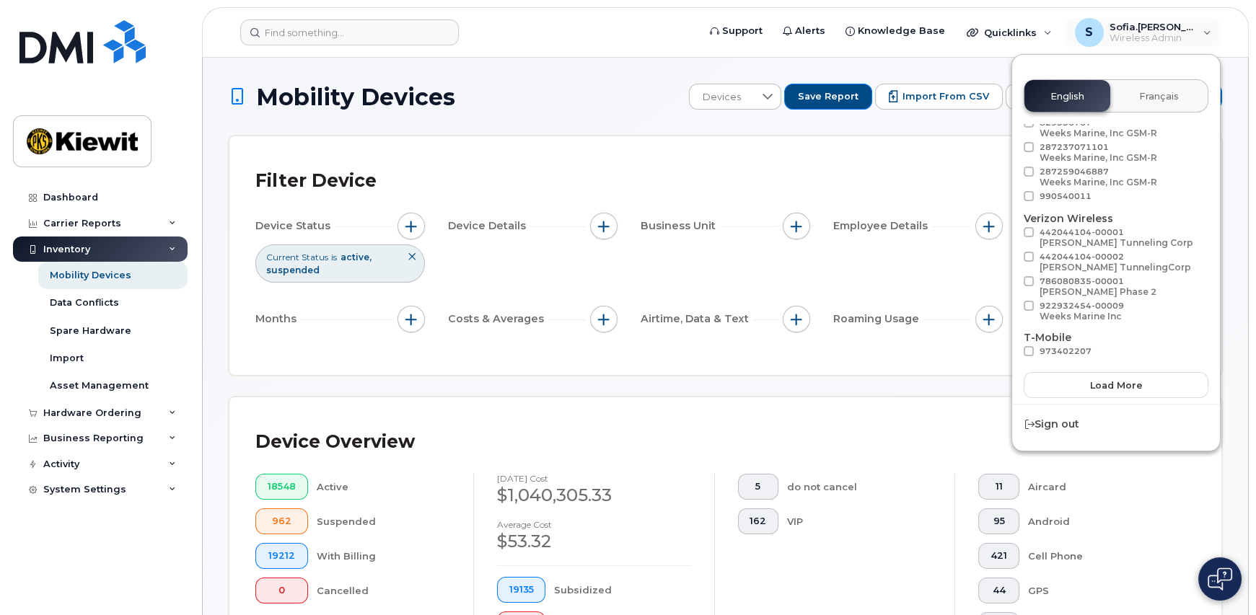
click at [892, 139] on div "Filter Device Device Status Current Status is active suspended Device Details B…" at bounding box center [725, 255] width 992 height 239
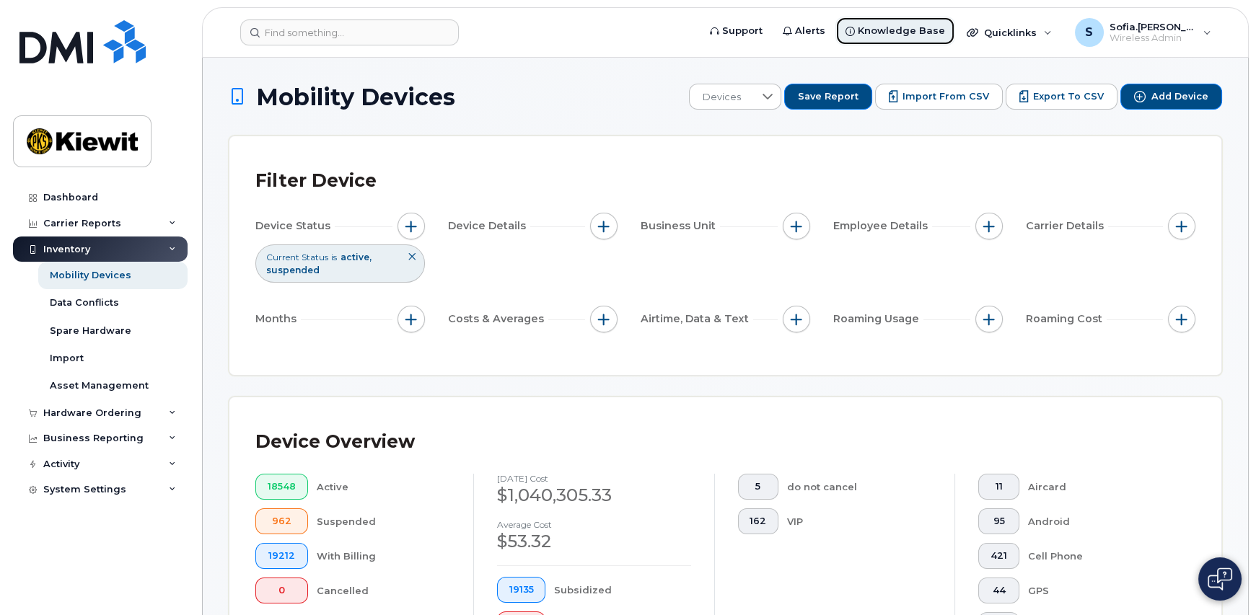
click at [923, 33] on span "Knowledge Base" at bounding box center [901, 31] width 87 height 14
click at [1174, 32] on span "Wireless Admin" at bounding box center [1153, 38] width 87 height 12
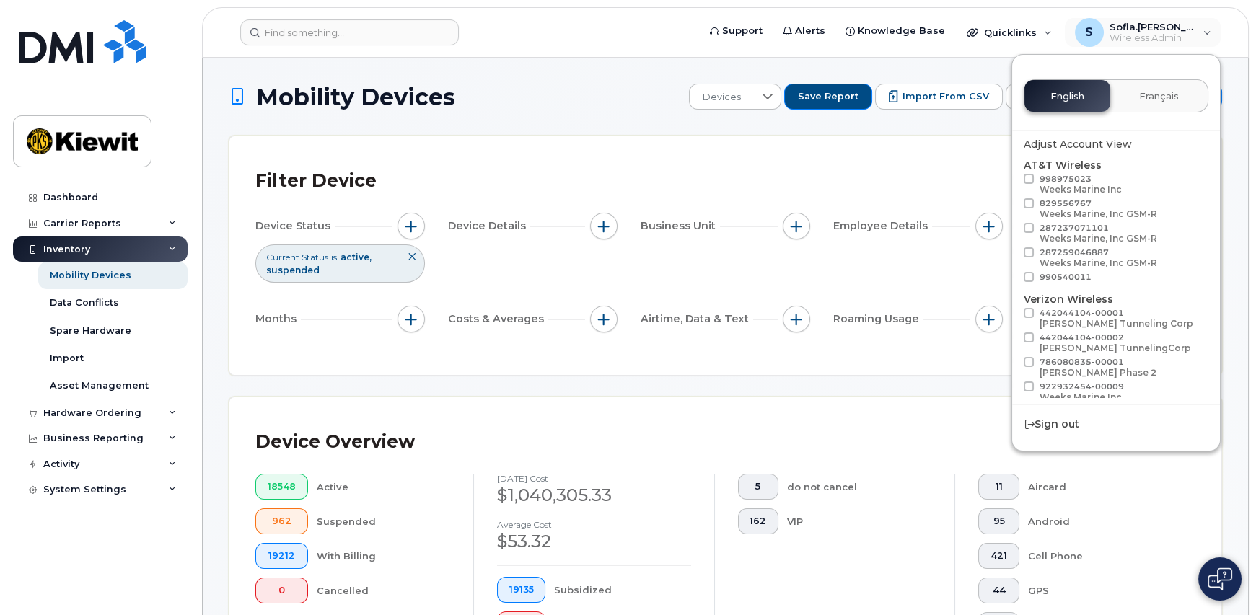
click at [976, 159] on div "Filter Device Device Status Current Status is active suspended Device Details B…" at bounding box center [725, 255] width 992 height 239
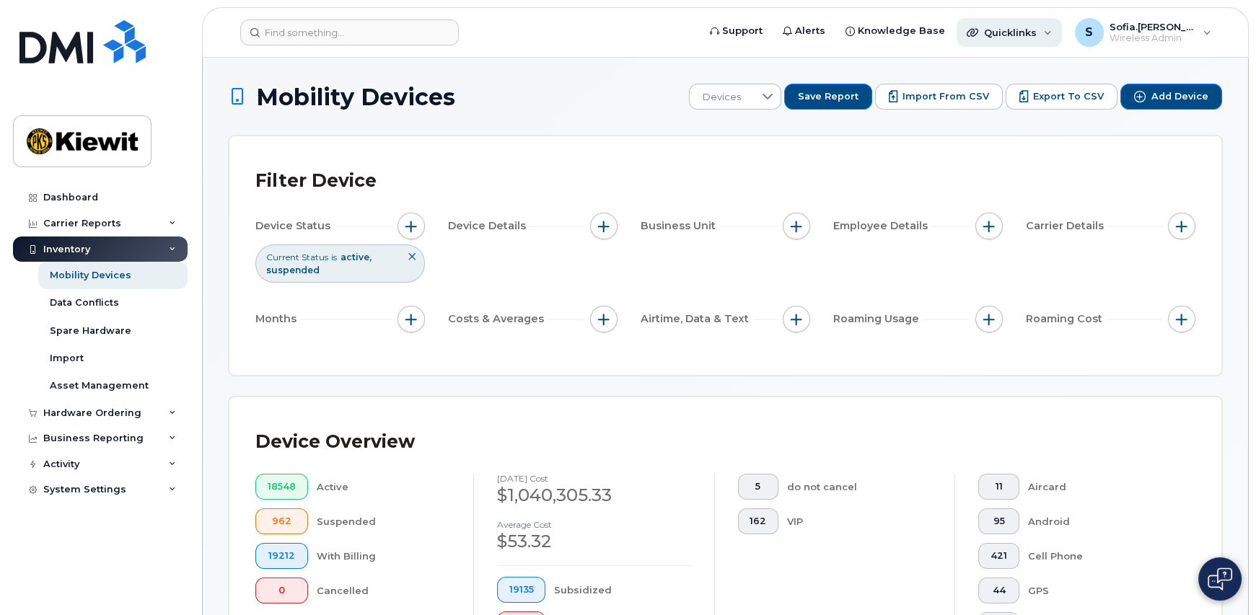
click at [1057, 33] on div "Quicklinks" at bounding box center [1009, 32] width 105 height 29
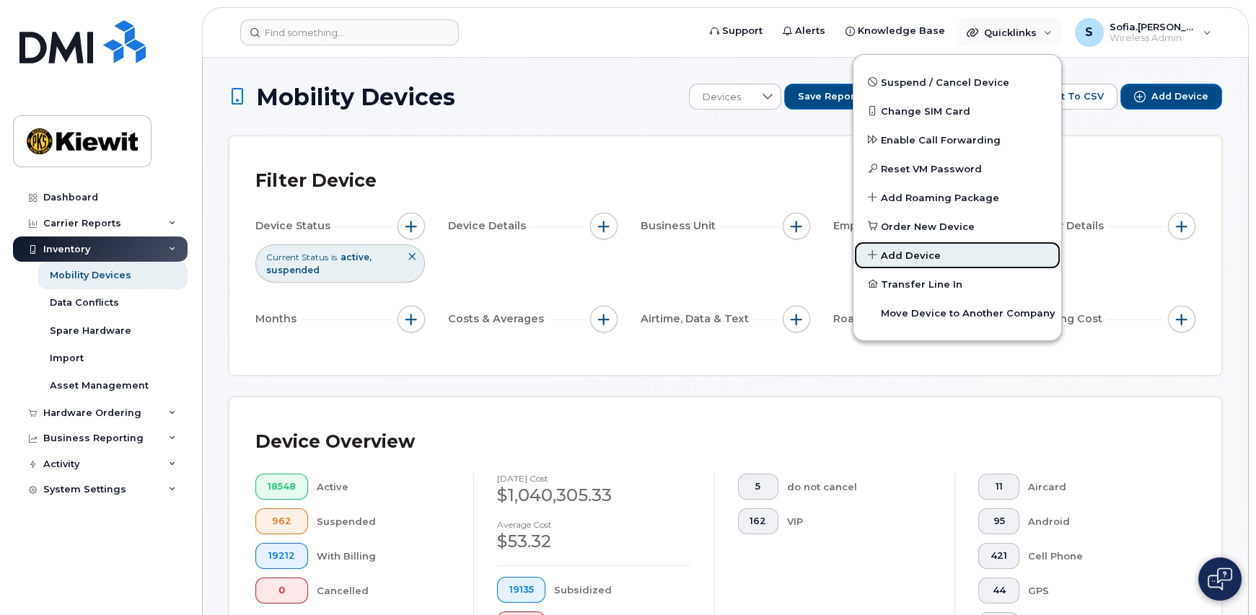
click at [963, 263] on link "Add Device" at bounding box center [957, 255] width 208 height 29
click at [906, 250] on span "Add Device" at bounding box center [911, 256] width 60 height 14
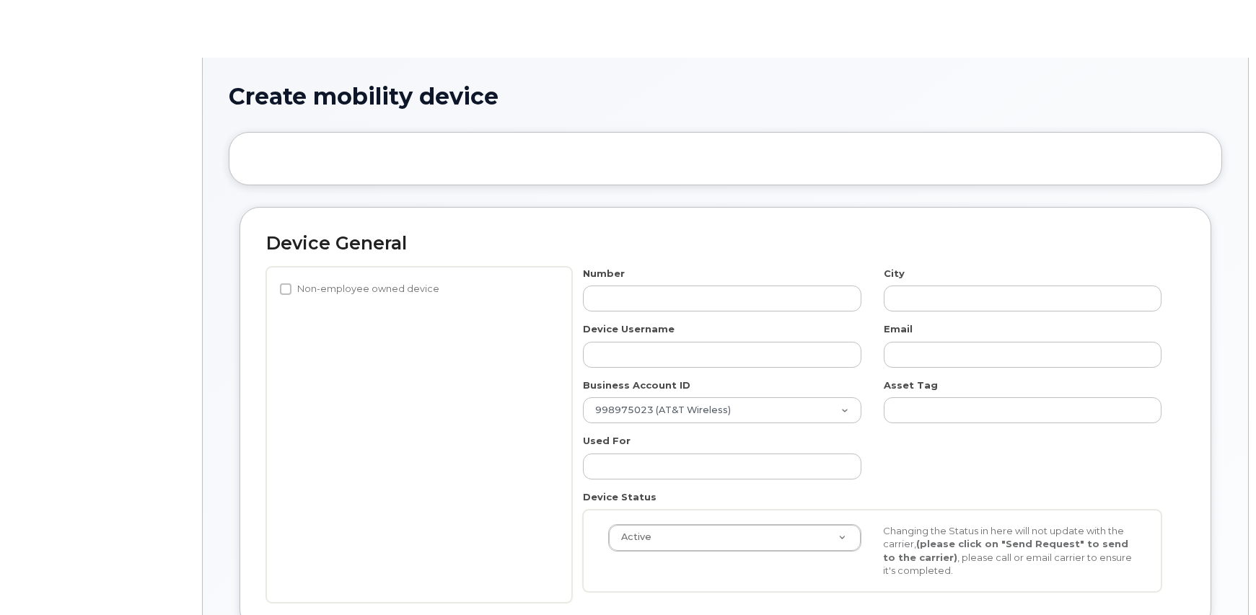
select select
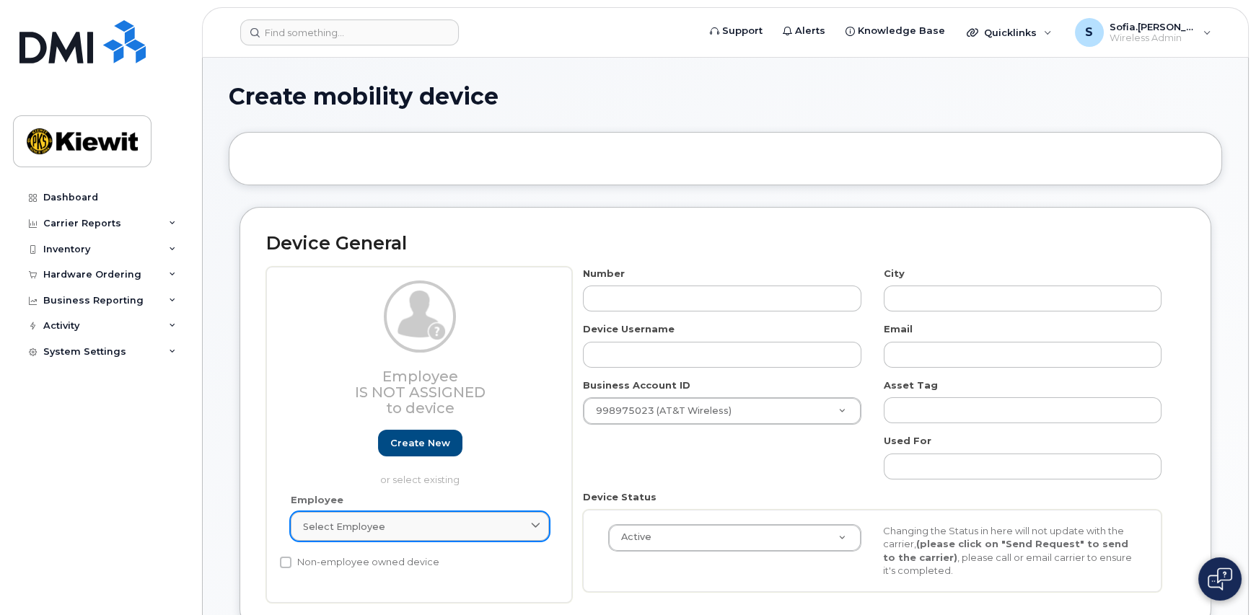
click at [435, 522] on div "Select employee" at bounding box center [420, 527] width 234 height 14
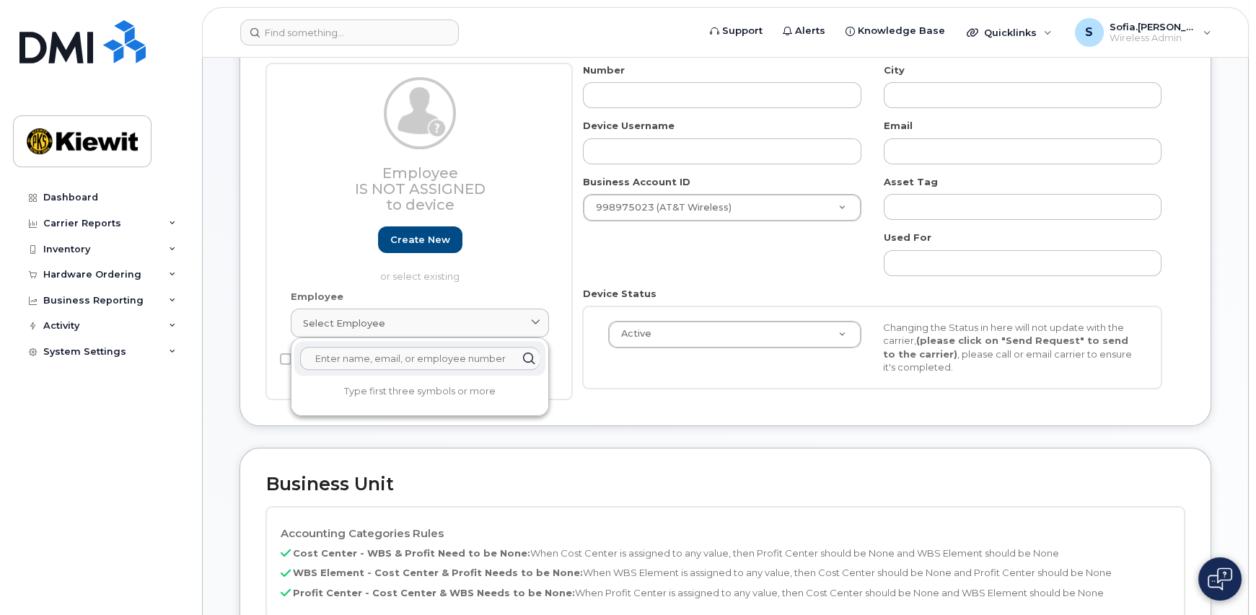
scroll to position [216, 0]
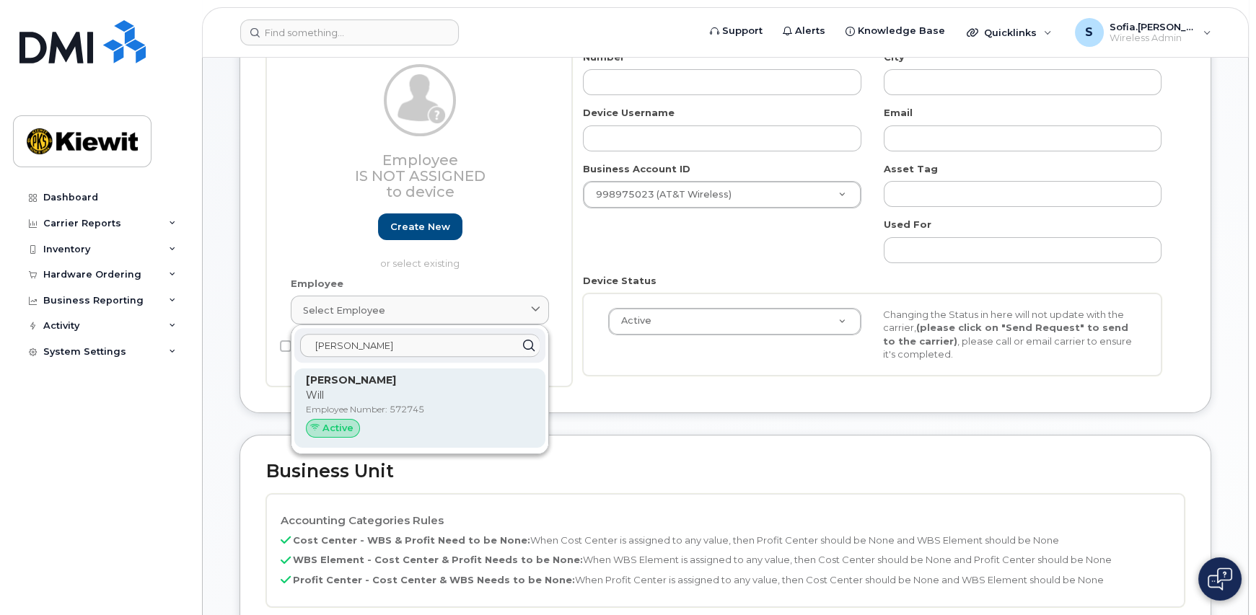
type input "[PERSON_NAME]"
click at [432, 420] on div "Active" at bounding box center [420, 428] width 228 height 19
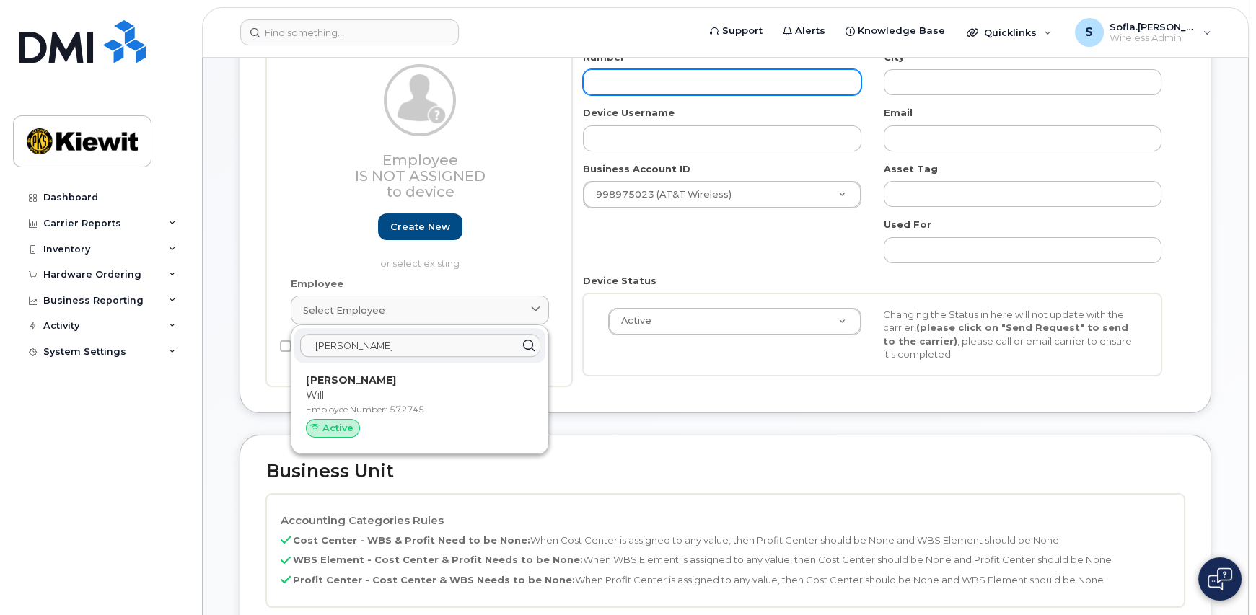
type input "572745"
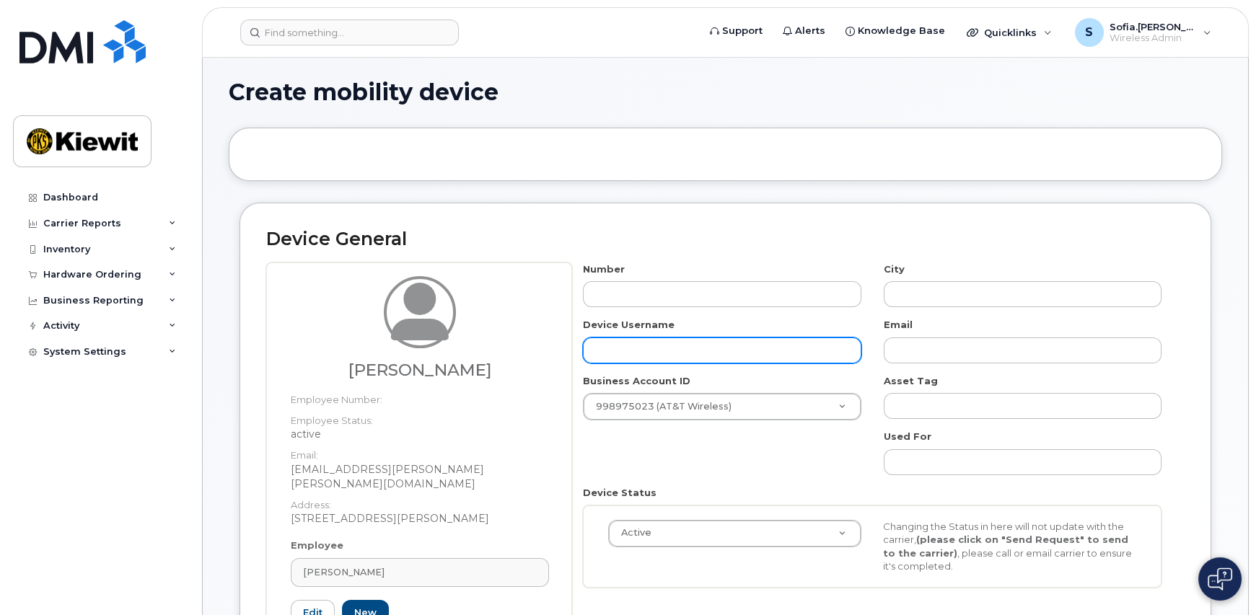
scroll to position [0, 0]
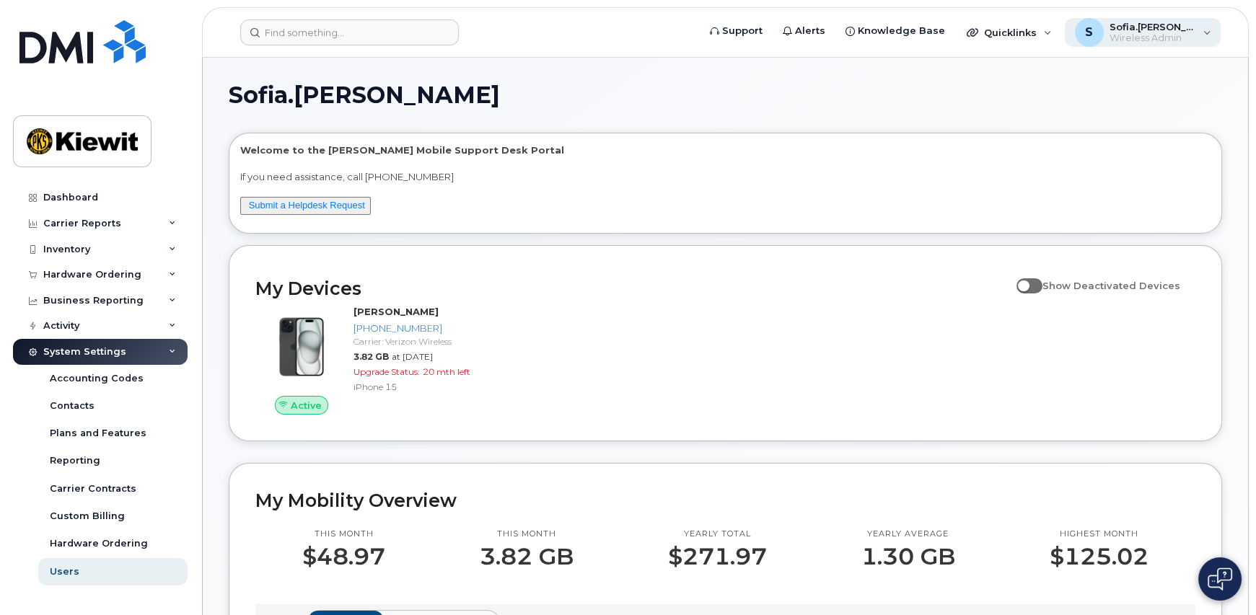
click at [1147, 40] on span "Wireless Admin" at bounding box center [1153, 38] width 87 height 12
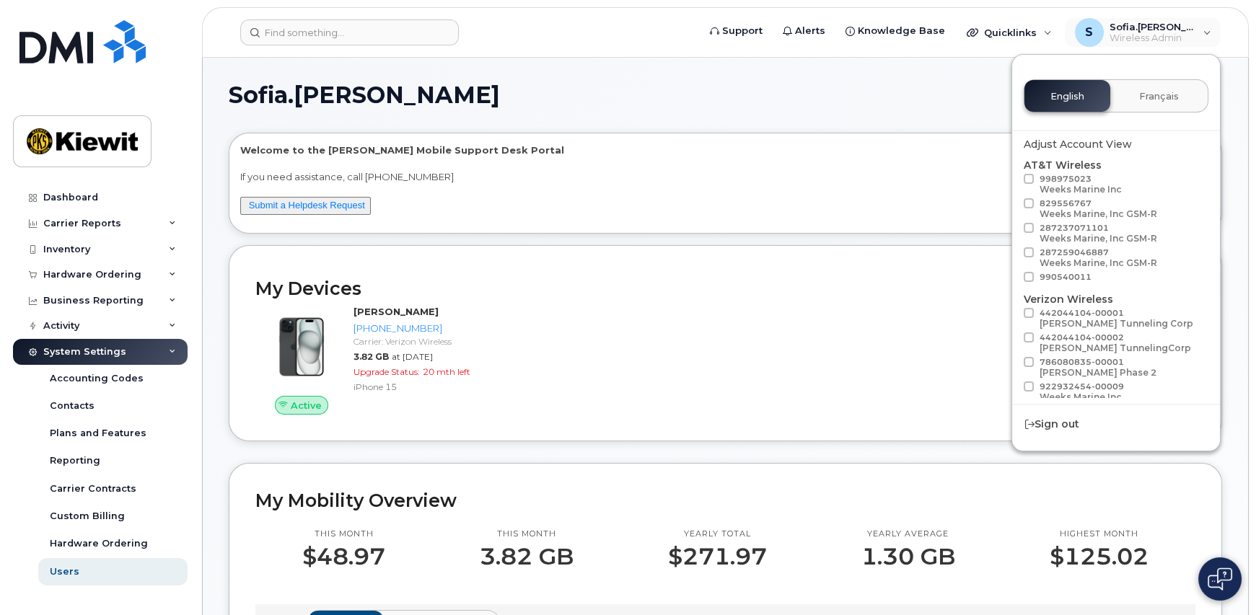
drag, startPoint x: 928, startPoint y: 99, endPoint x: 926, endPoint y: 88, distance: 10.9
click at [928, 90] on h1 "Sofia.[PERSON_NAME]" at bounding box center [722, 95] width 986 height 23
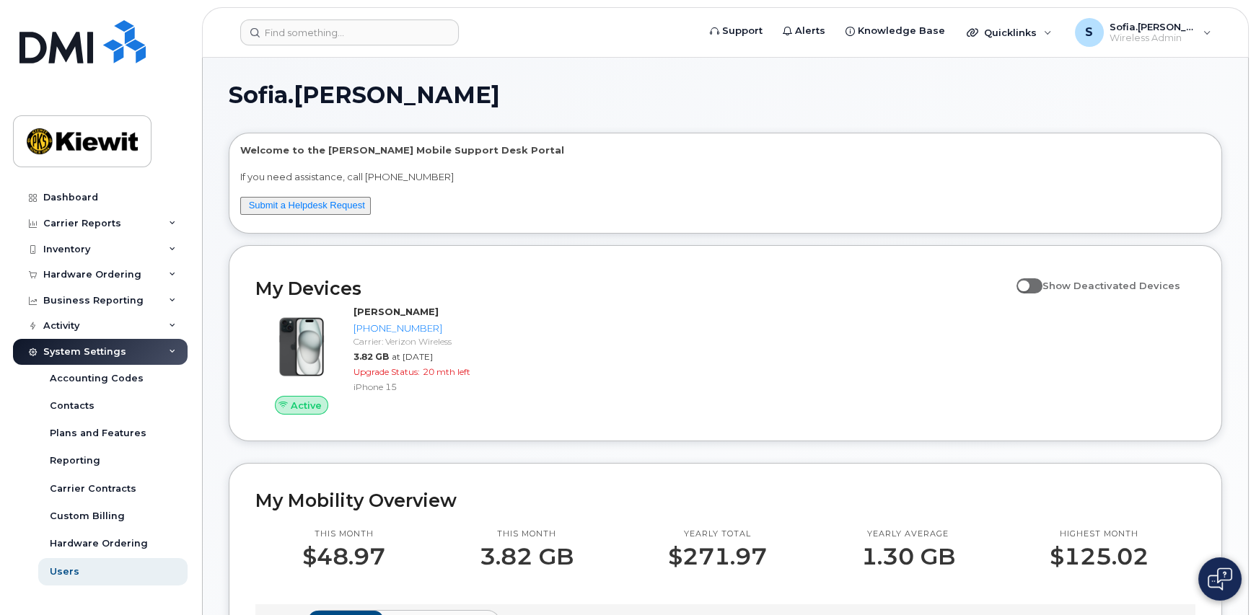
click at [169, 346] on div "System Settings" at bounding box center [100, 352] width 175 height 26
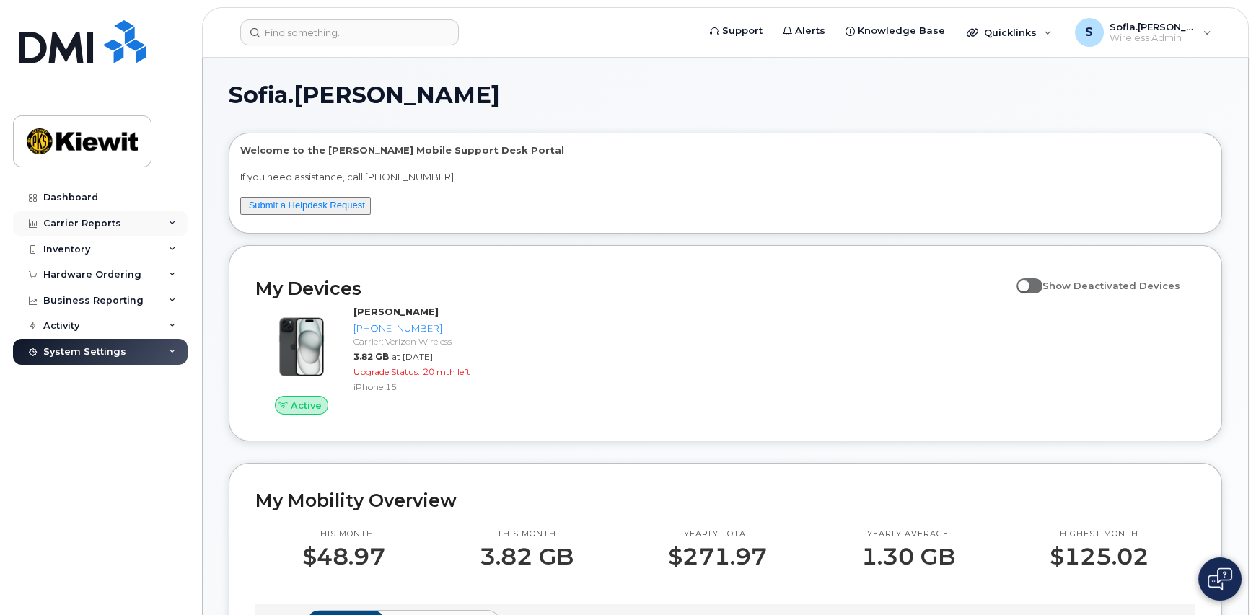
click at [172, 227] on div "Carrier Reports" at bounding box center [100, 224] width 175 height 26
